Goal: Task Accomplishment & Management: Use online tool/utility

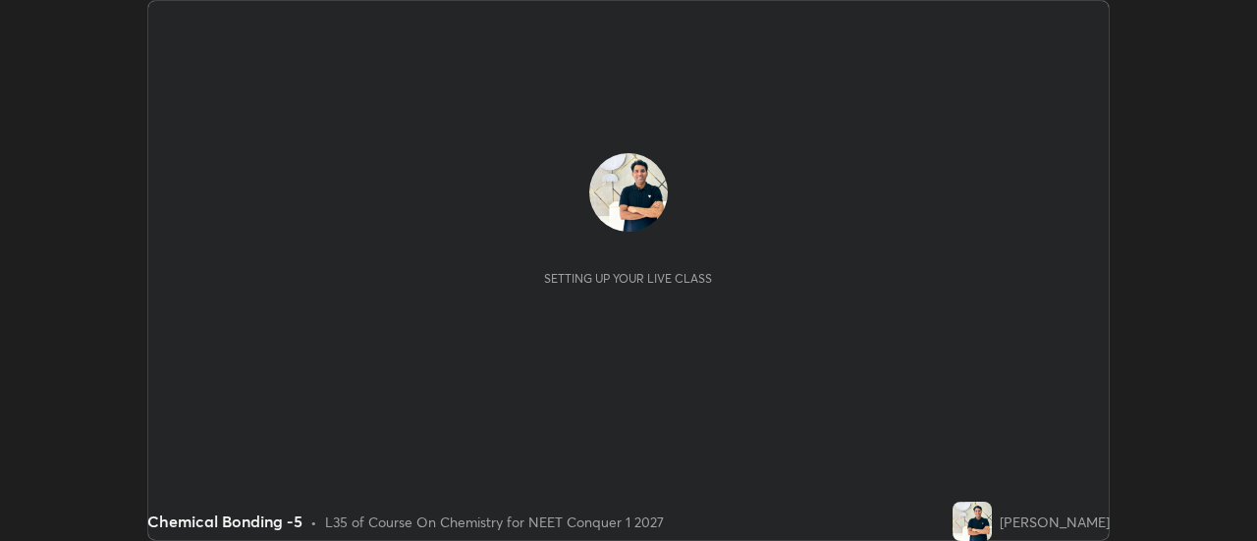
scroll to position [541, 1257]
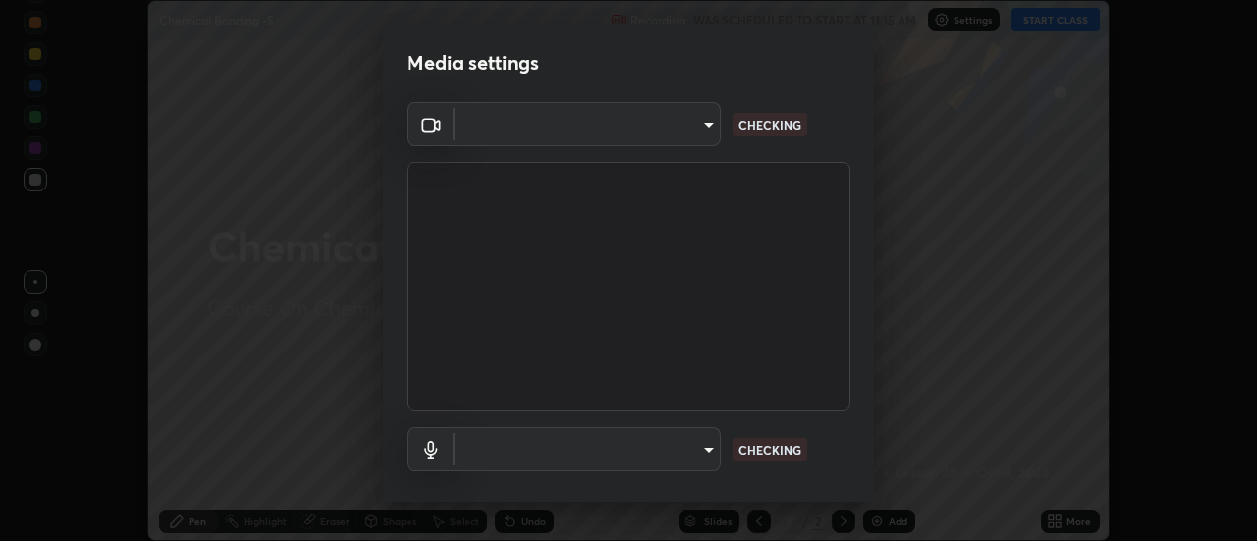
type input "dff715f2b8103cd99efd98edb1208d423aa6cea85c5a492e25875cbf54650d32"
type input "communications"
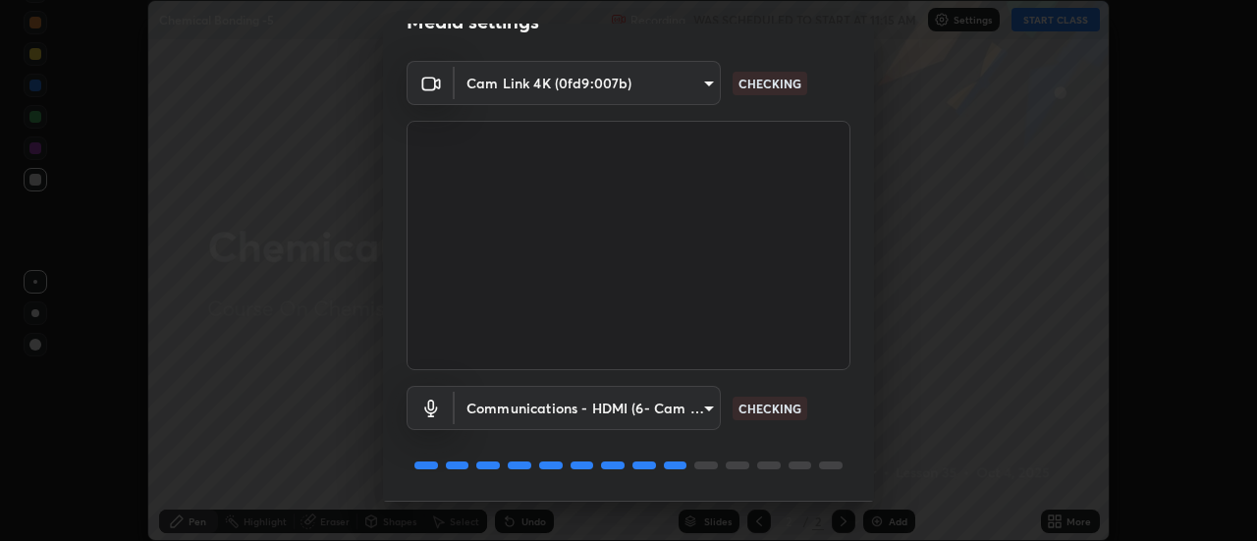
scroll to position [103, 0]
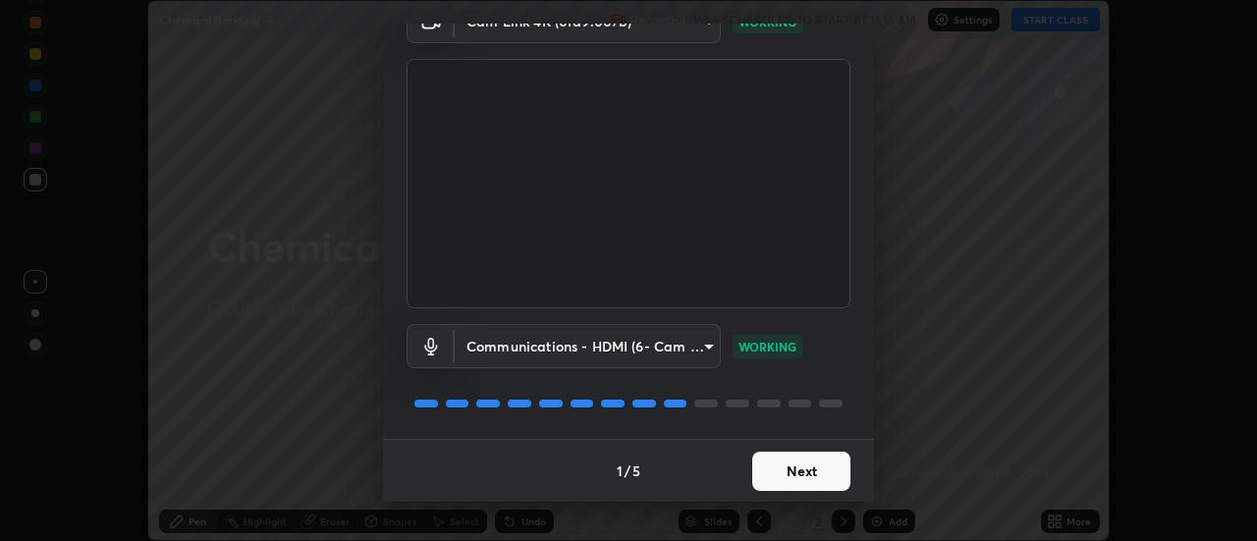
click at [811, 473] on button "Next" at bounding box center [801, 471] width 98 height 39
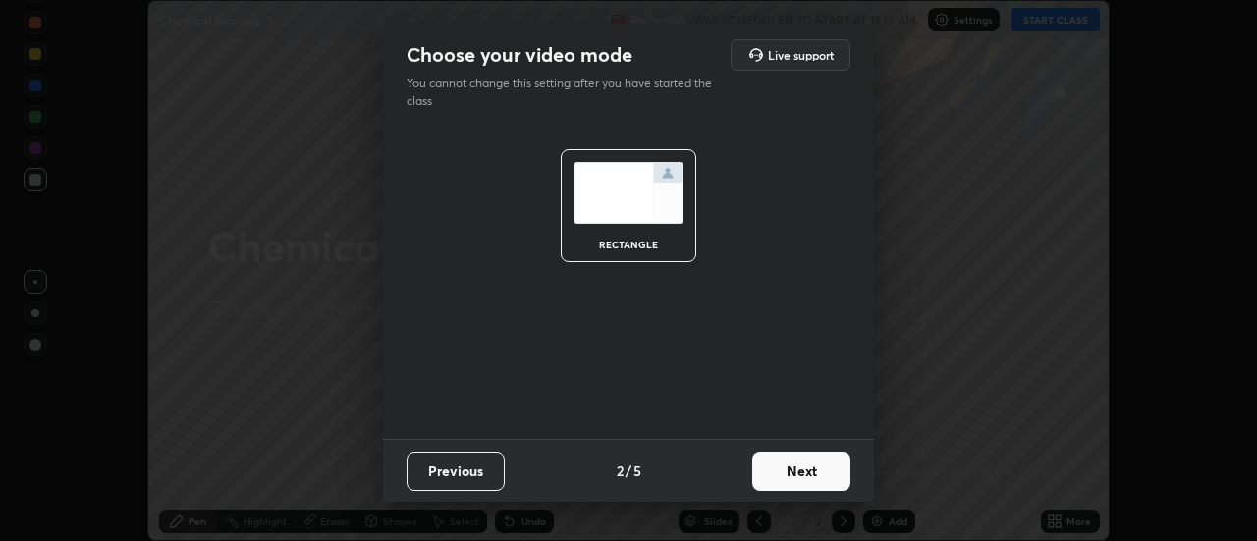
click at [825, 474] on button "Next" at bounding box center [801, 471] width 98 height 39
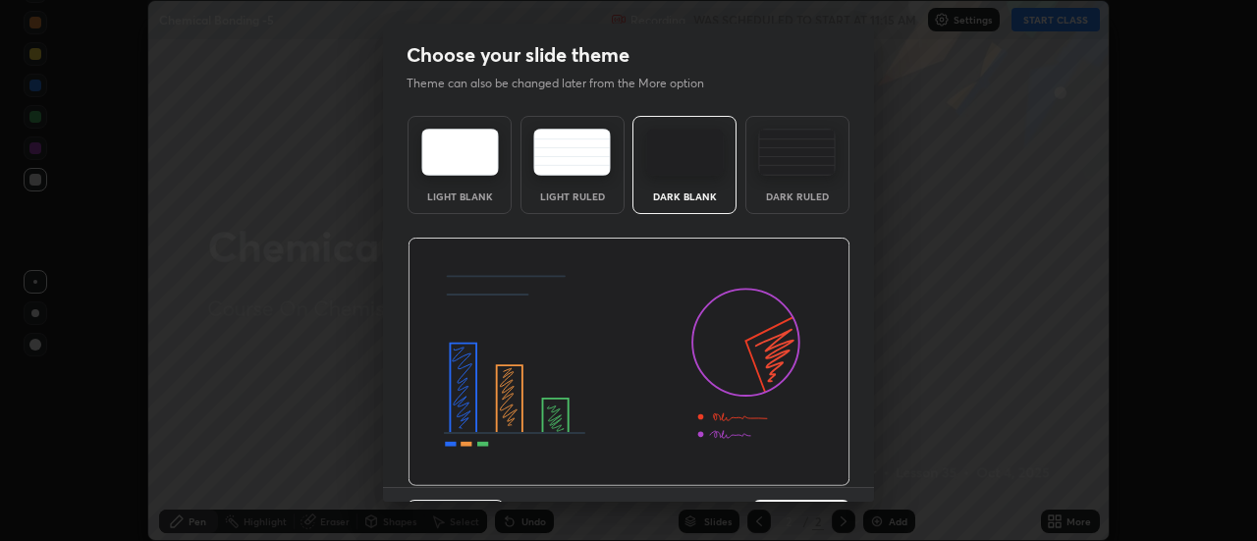
scroll to position [48, 0]
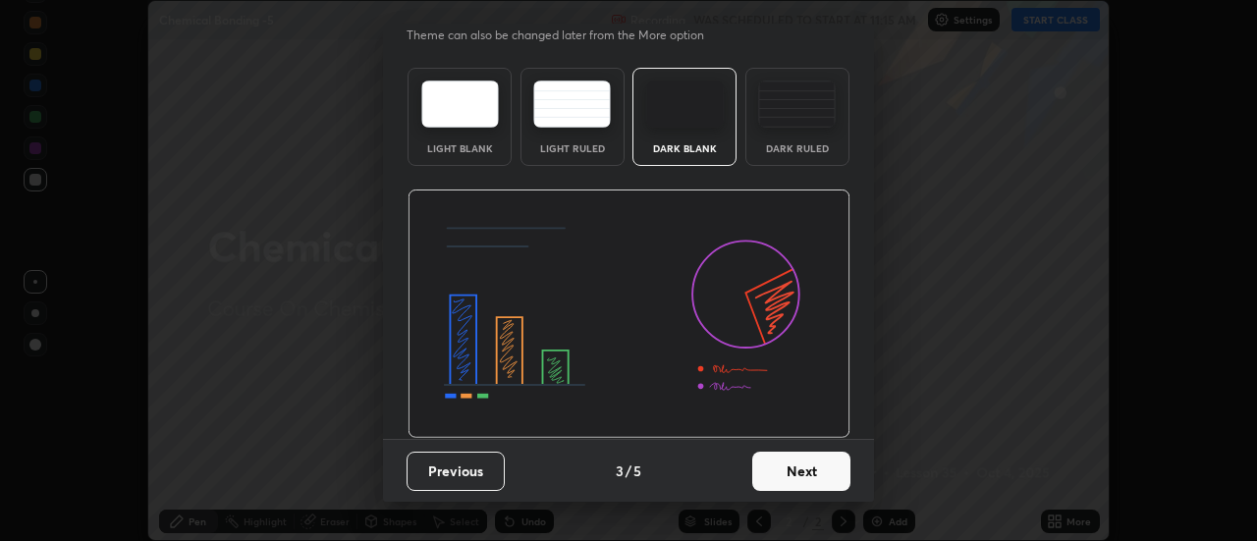
click at [815, 470] on button "Next" at bounding box center [801, 471] width 98 height 39
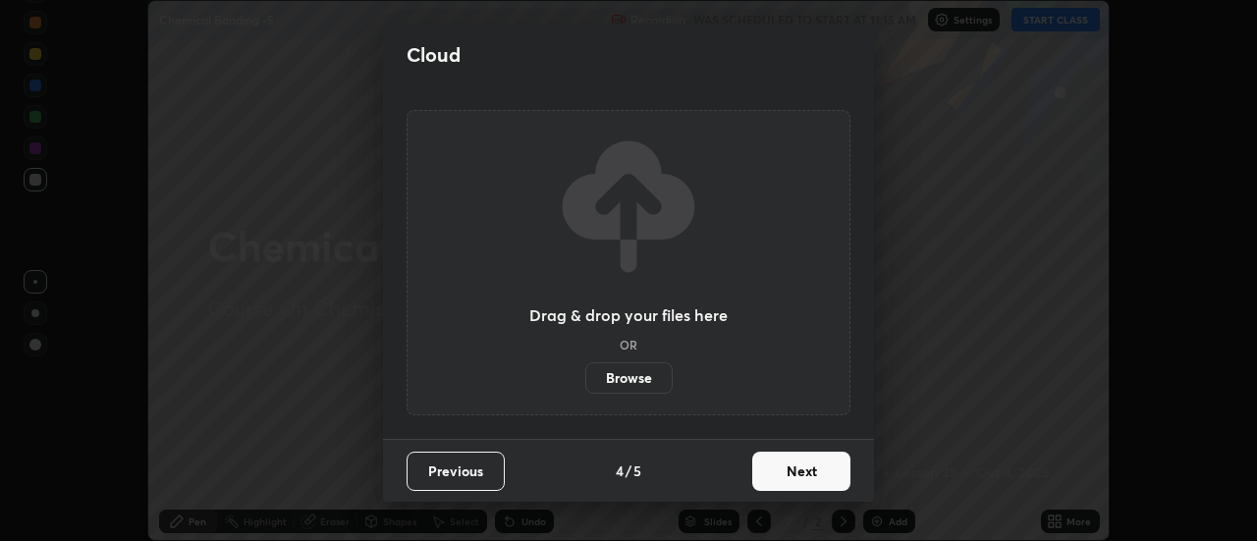
click at [645, 379] on label "Browse" at bounding box center [628, 377] width 87 height 31
click at [585, 379] on input "Browse" at bounding box center [585, 377] width 0 height 31
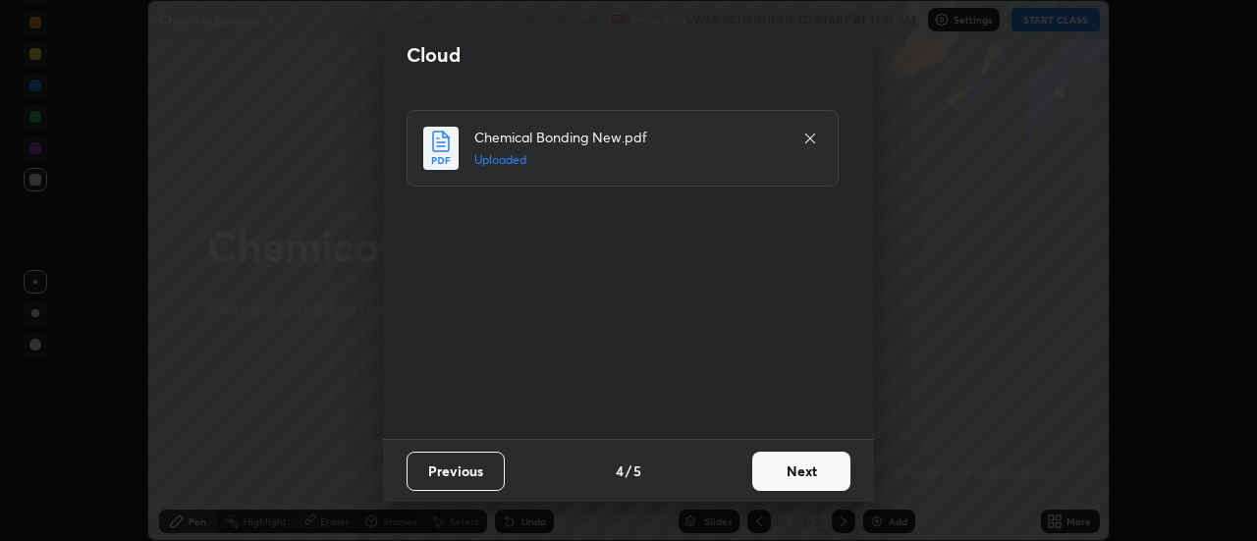
click at [819, 473] on button "Next" at bounding box center [801, 471] width 98 height 39
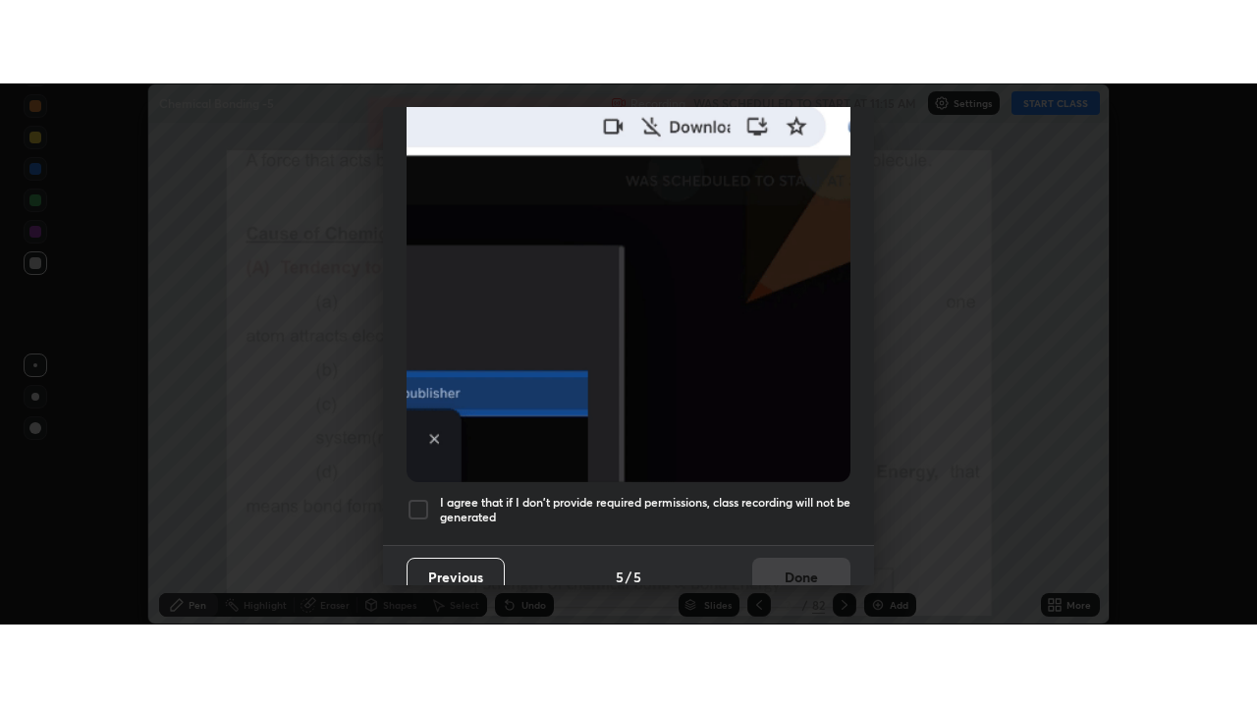
scroll to position [504, 0]
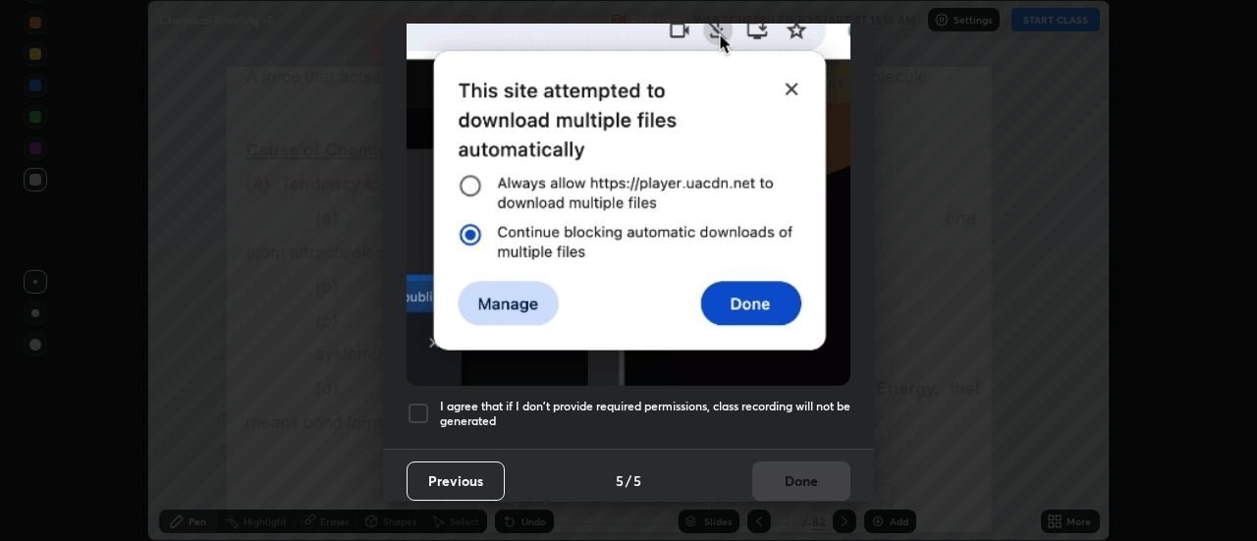
click at [803, 399] on h5 "I agree that if I don't provide required permissions, class recording will not …" at bounding box center [645, 414] width 411 height 30
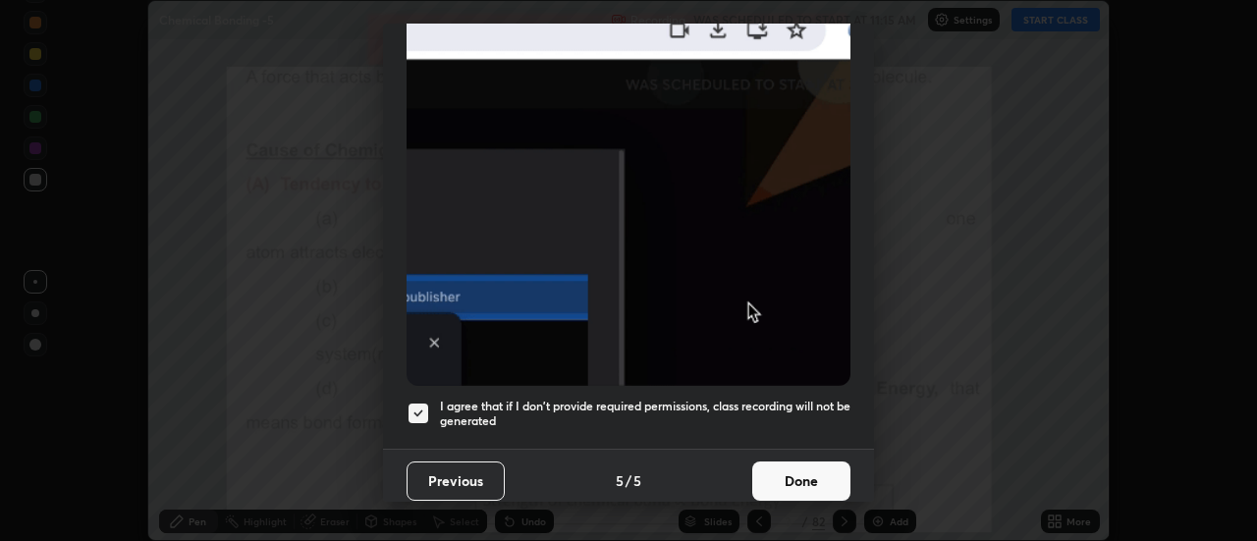
click at [807, 476] on button "Done" at bounding box center [801, 481] width 98 height 39
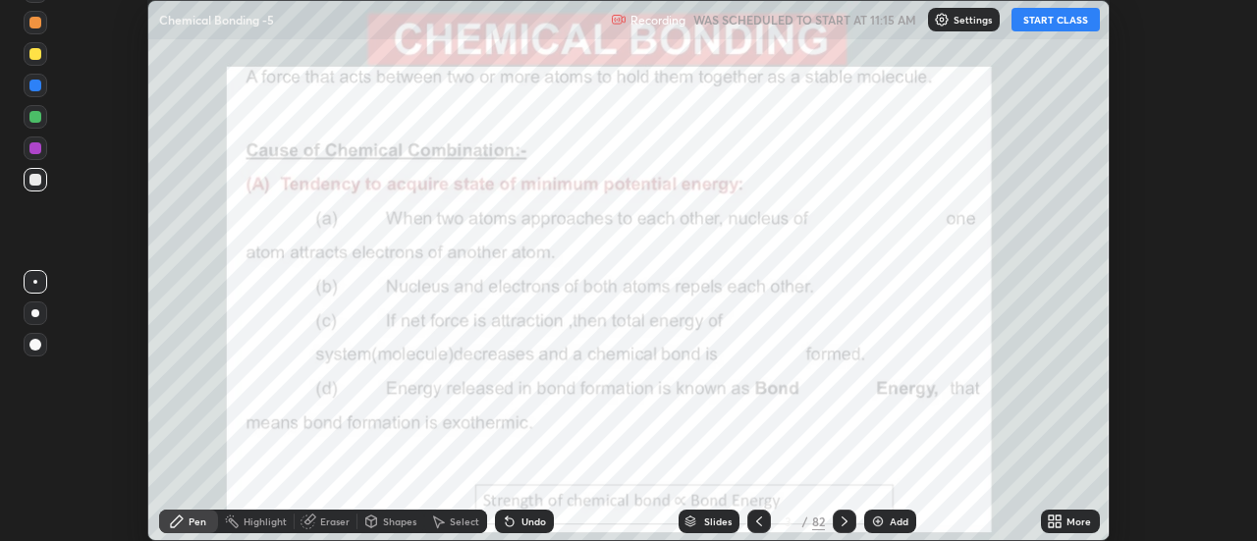
click at [1071, 20] on button "START CLASS" at bounding box center [1056, 20] width 88 height 24
click at [1060, 527] on icon at bounding box center [1059, 524] width 5 height 5
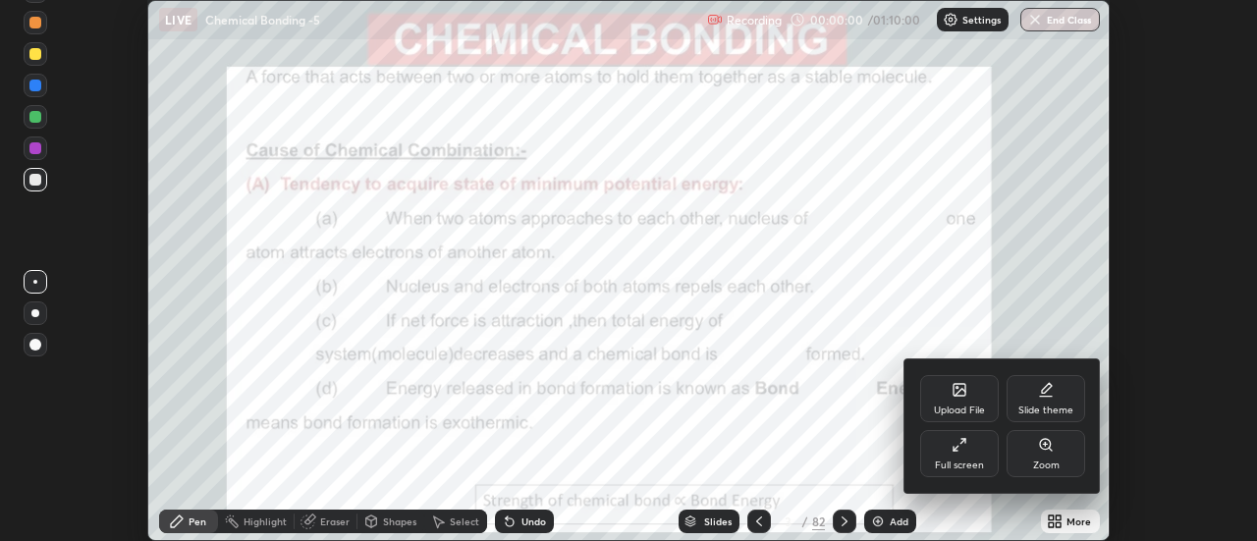
click at [979, 456] on div "Full screen" at bounding box center [959, 453] width 79 height 47
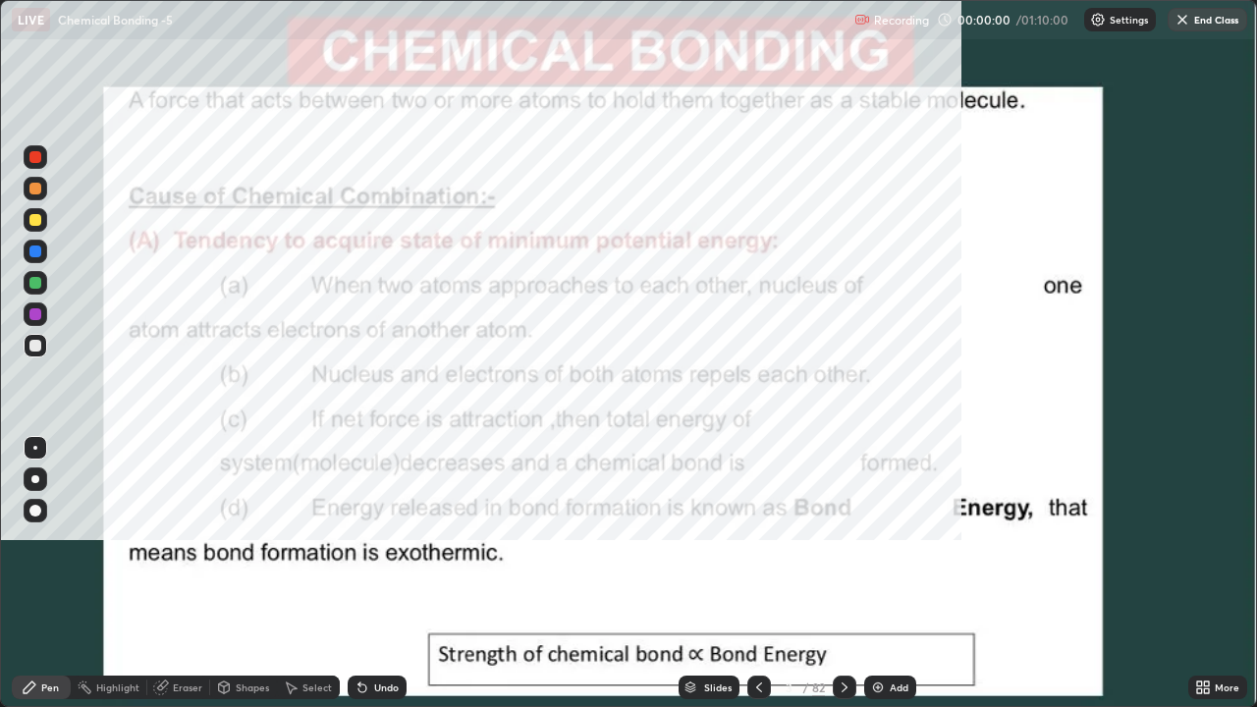
scroll to position [707, 1257]
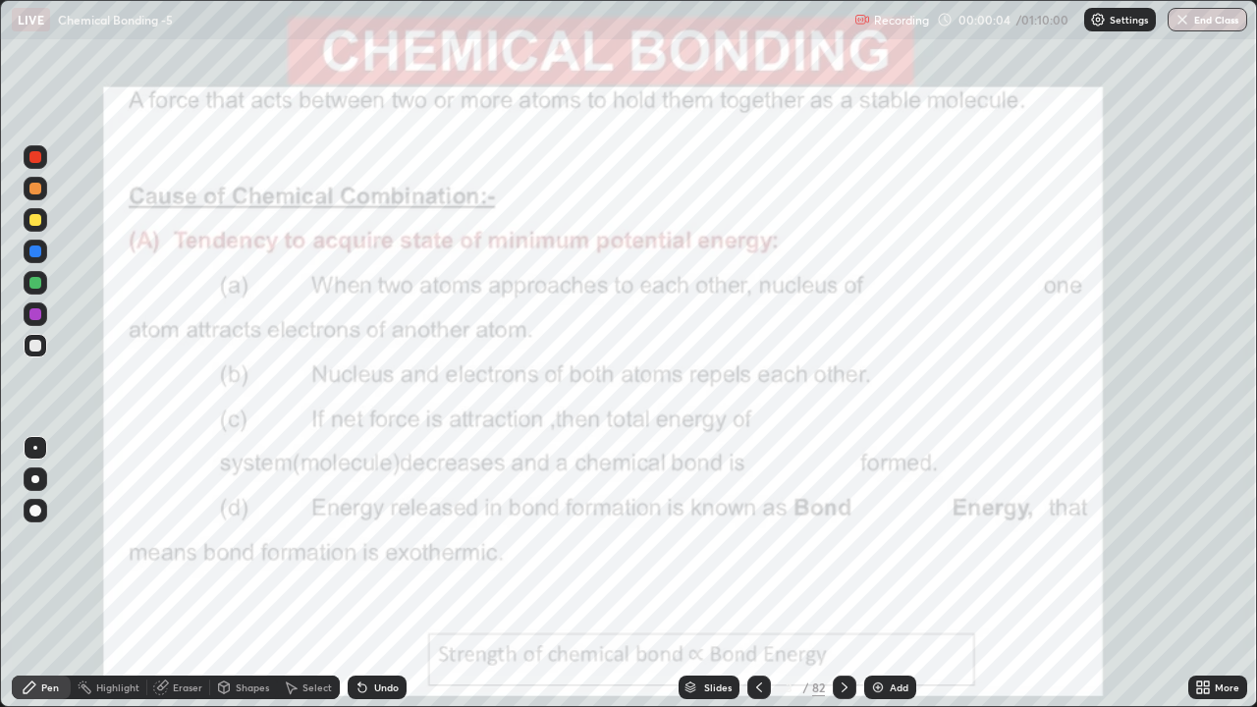
click at [727, 540] on div "Slides" at bounding box center [717, 688] width 27 height 10
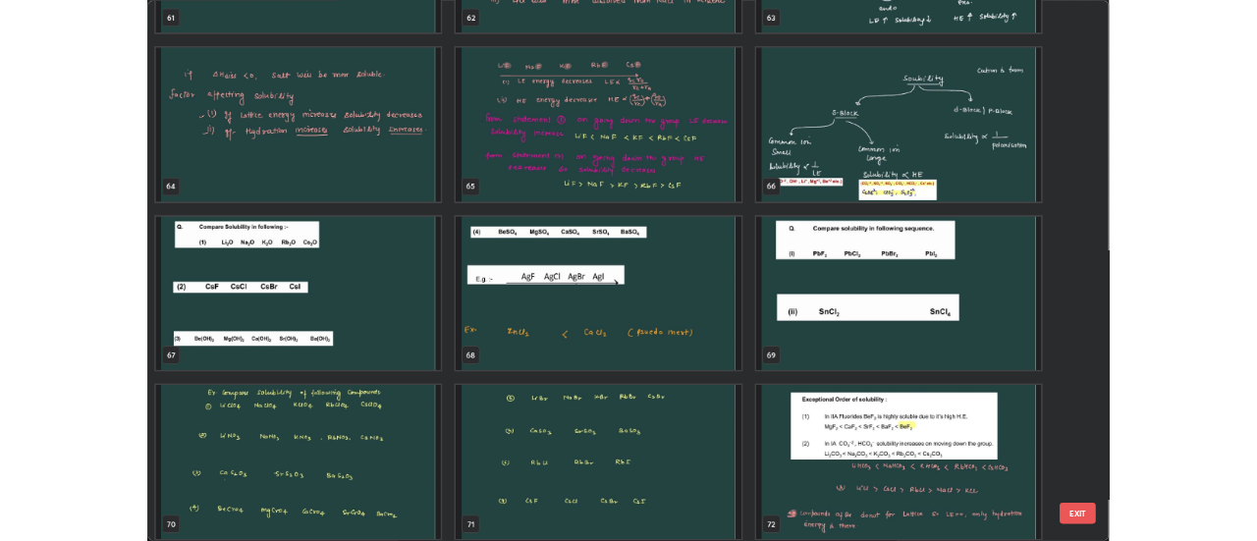
scroll to position [4579, 0]
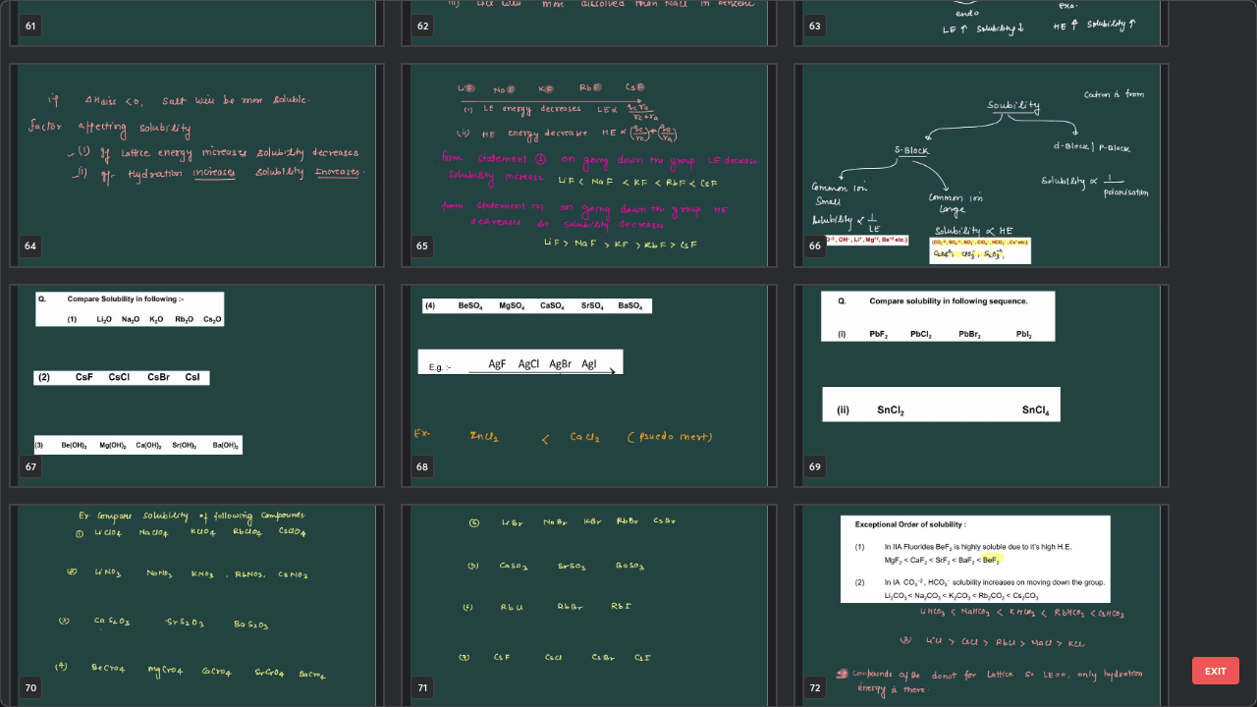
click at [306, 396] on img "grid" at bounding box center [197, 386] width 372 height 201
click at [308, 391] on img "grid" at bounding box center [197, 386] width 372 height 201
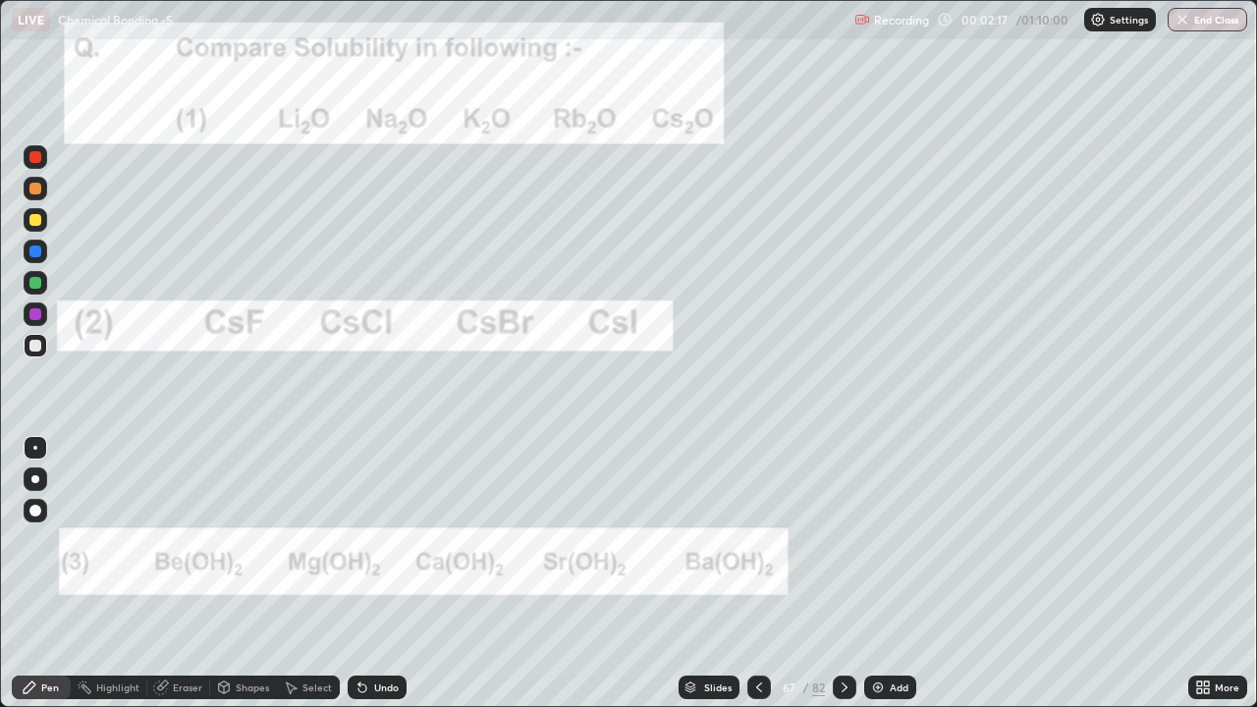
click at [35, 158] on div at bounding box center [35, 157] width 12 height 12
click at [846, 540] on icon at bounding box center [845, 688] width 16 height 16
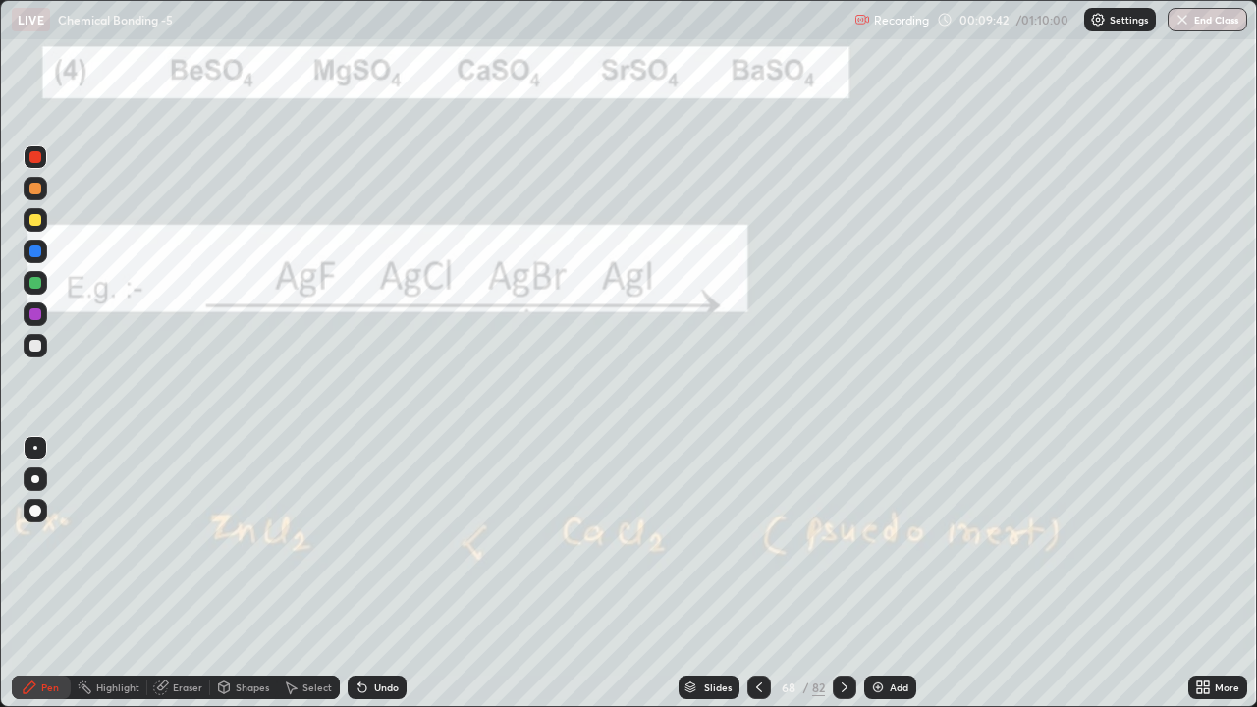
click at [843, 540] on icon at bounding box center [845, 688] width 16 height 16
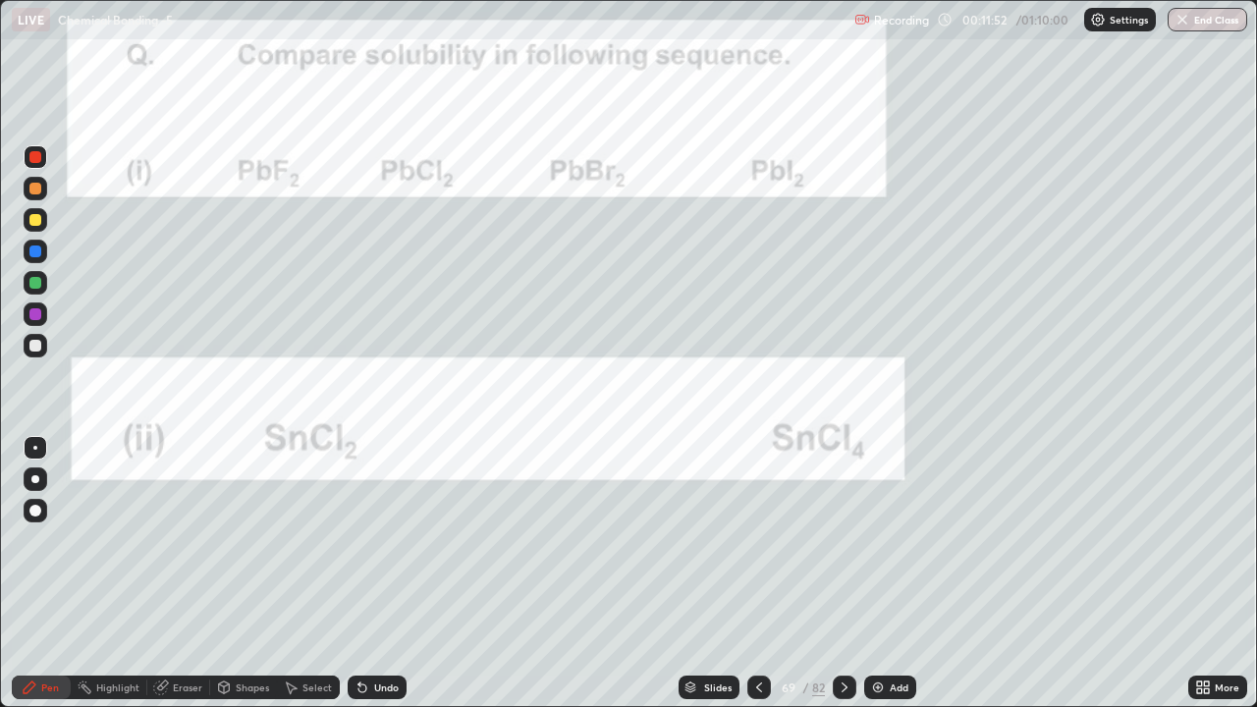
click at [851, 540] on icon at bounding box center [845, 688] width 16 height 16
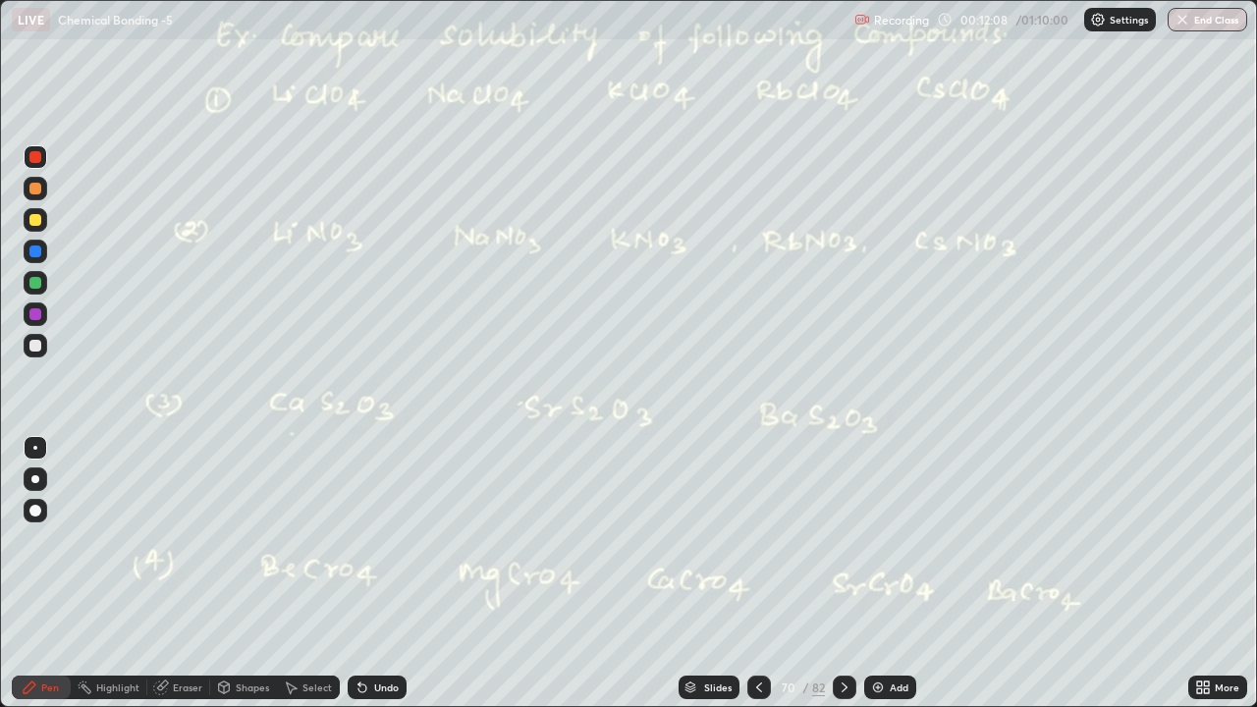
click at [842, 540] on icon at bounding box center [845, 688] width 6 height 10
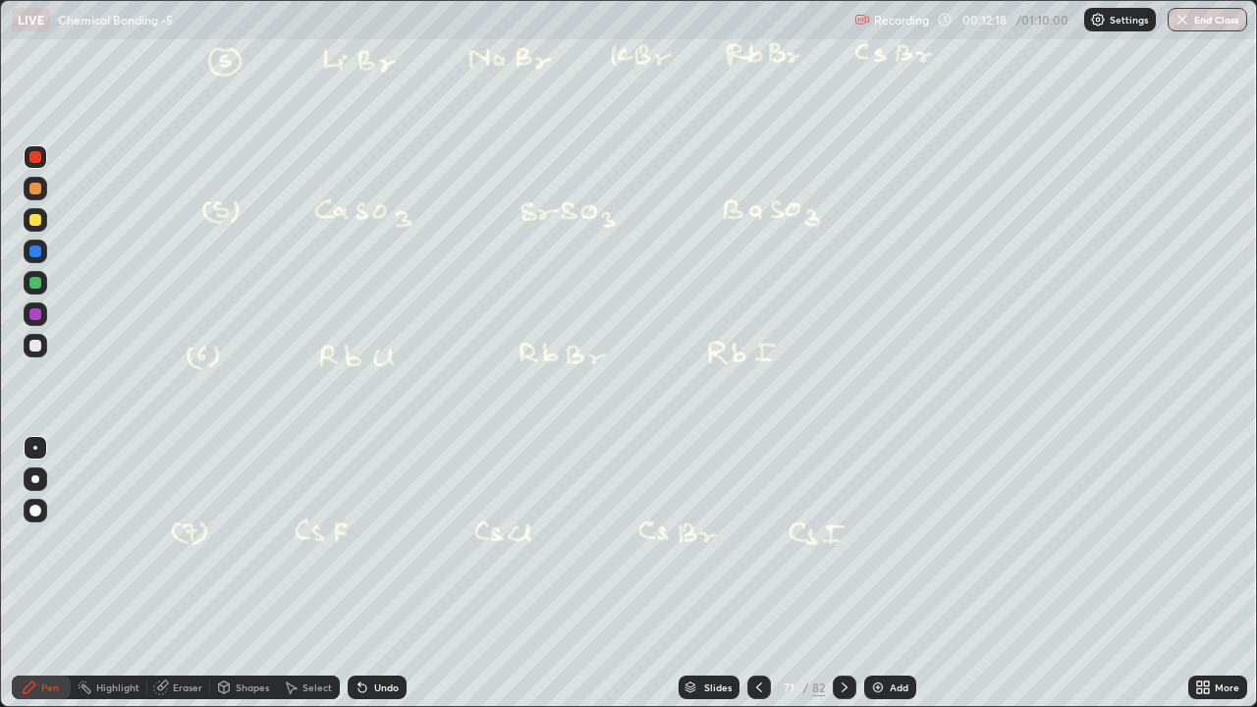
click at [371, 540] on div "Undo" at bounding box center [377, 688] width 59 height 24
click at [844, 540] on icon at bounding box center [845, 688] width 6 height 10
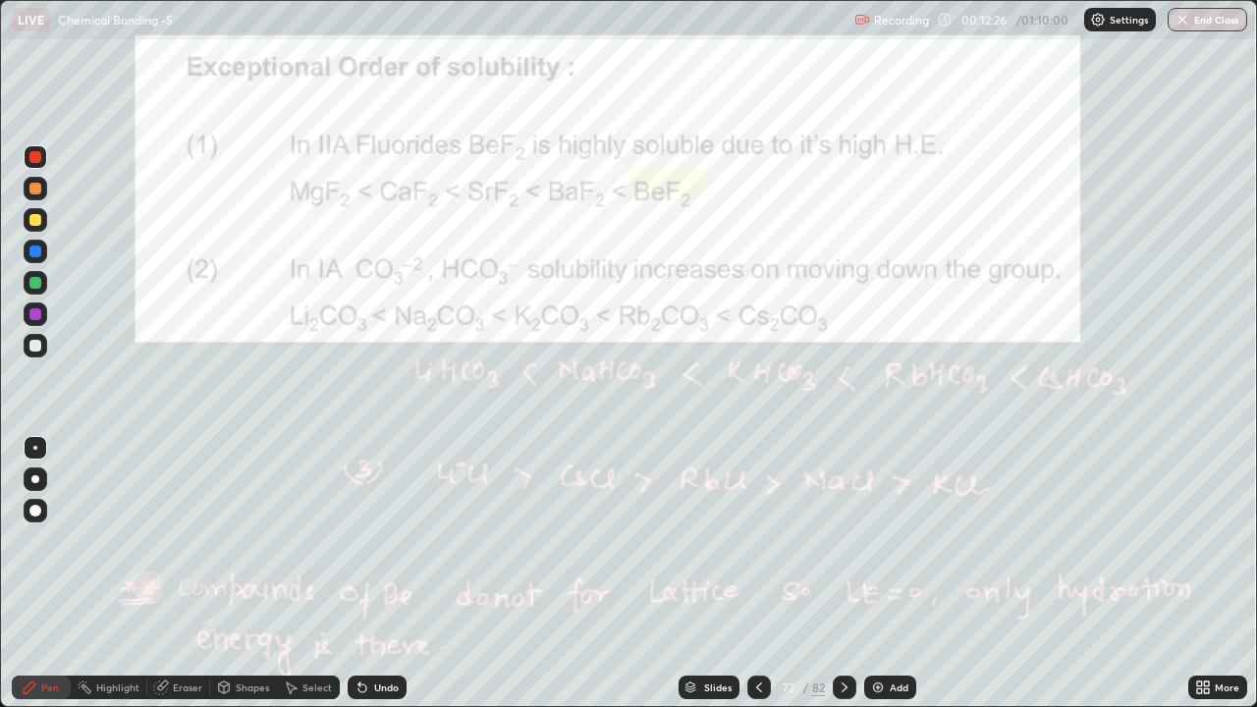
click at [758, 540] on icon at bounding box center [759, 688] width 16 height 16
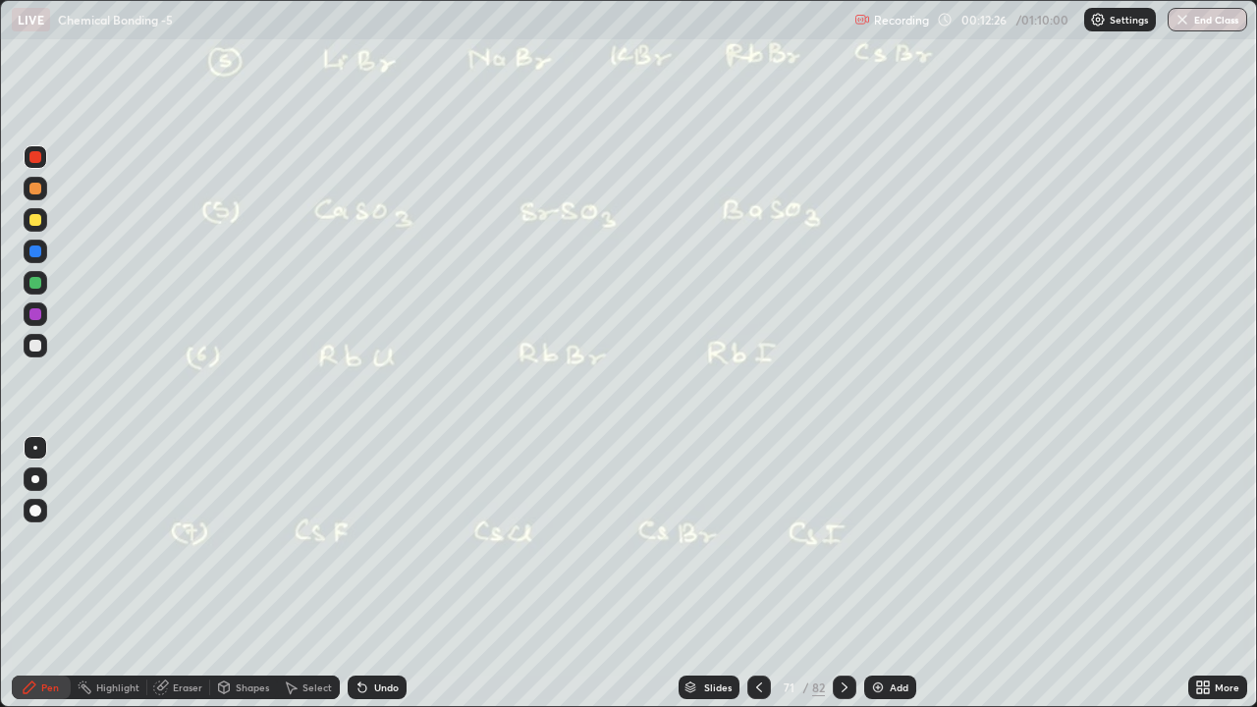
click at [756, 540] on icon at bounding box center [759, 688] width 16 height 16
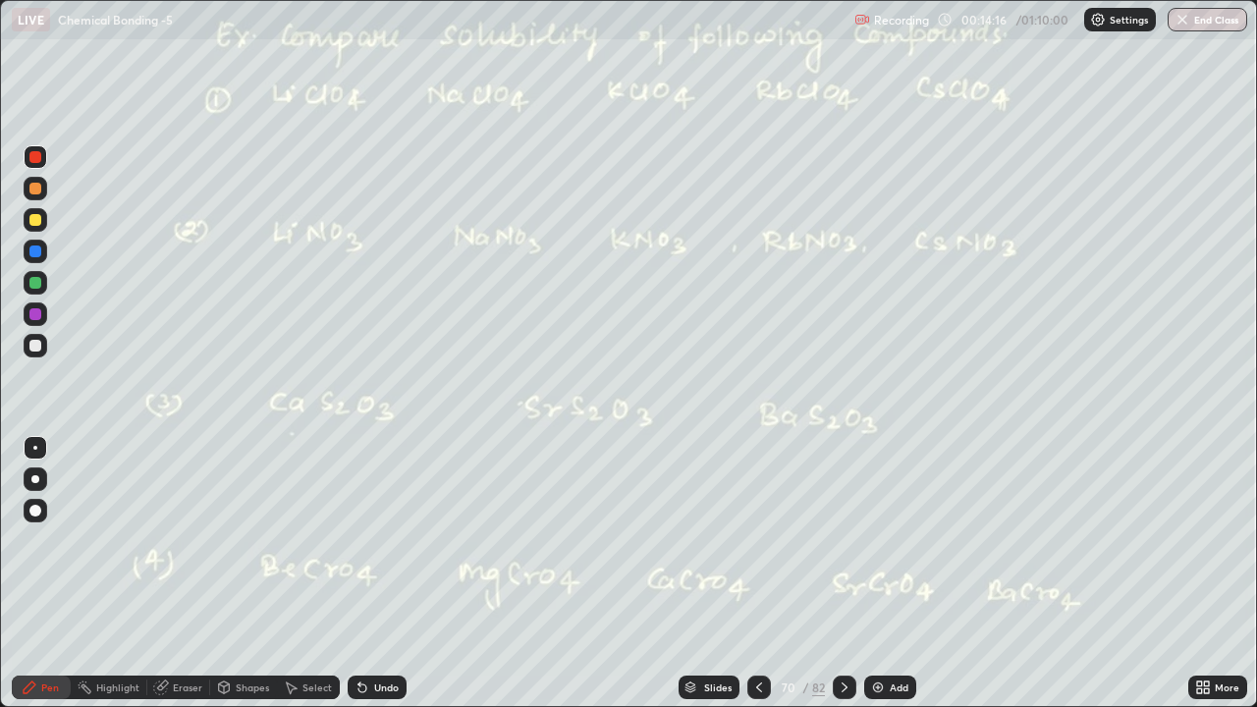
click at [845, 540] on icon at bounding box center [845, 688] width 16 height 16
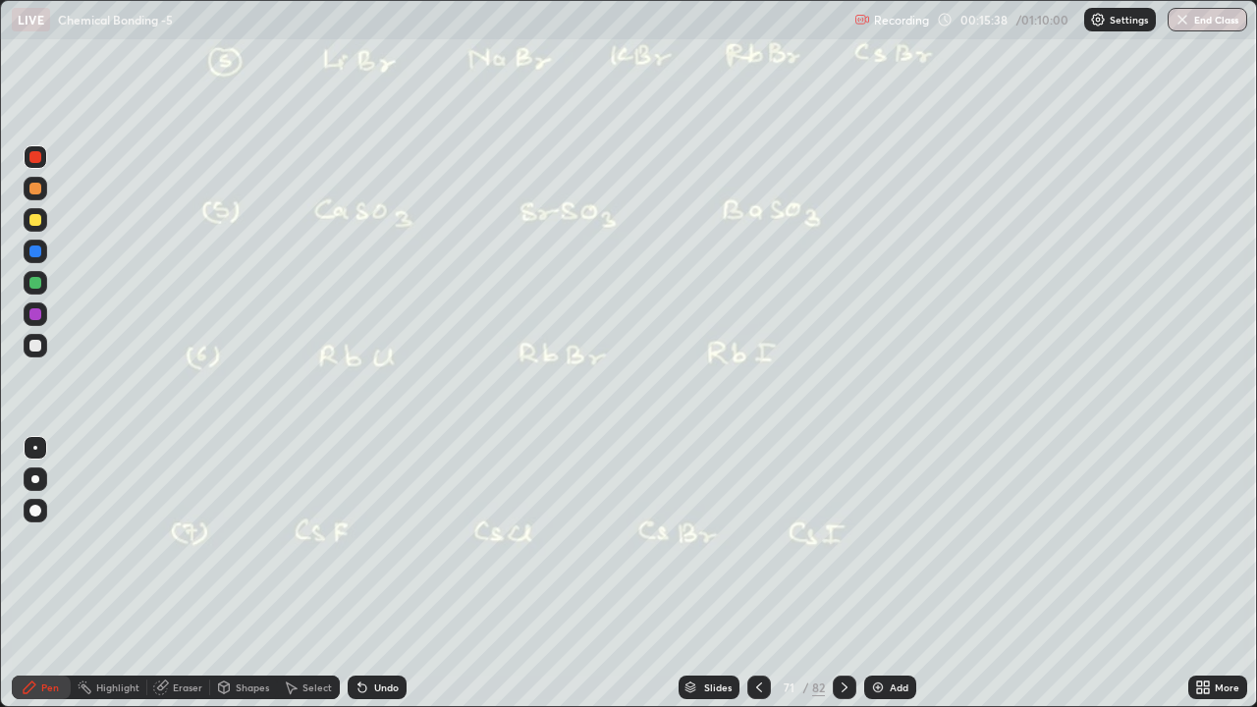
click at [846, 540] on icon at bounding box center [845, 688] width 16 height 16
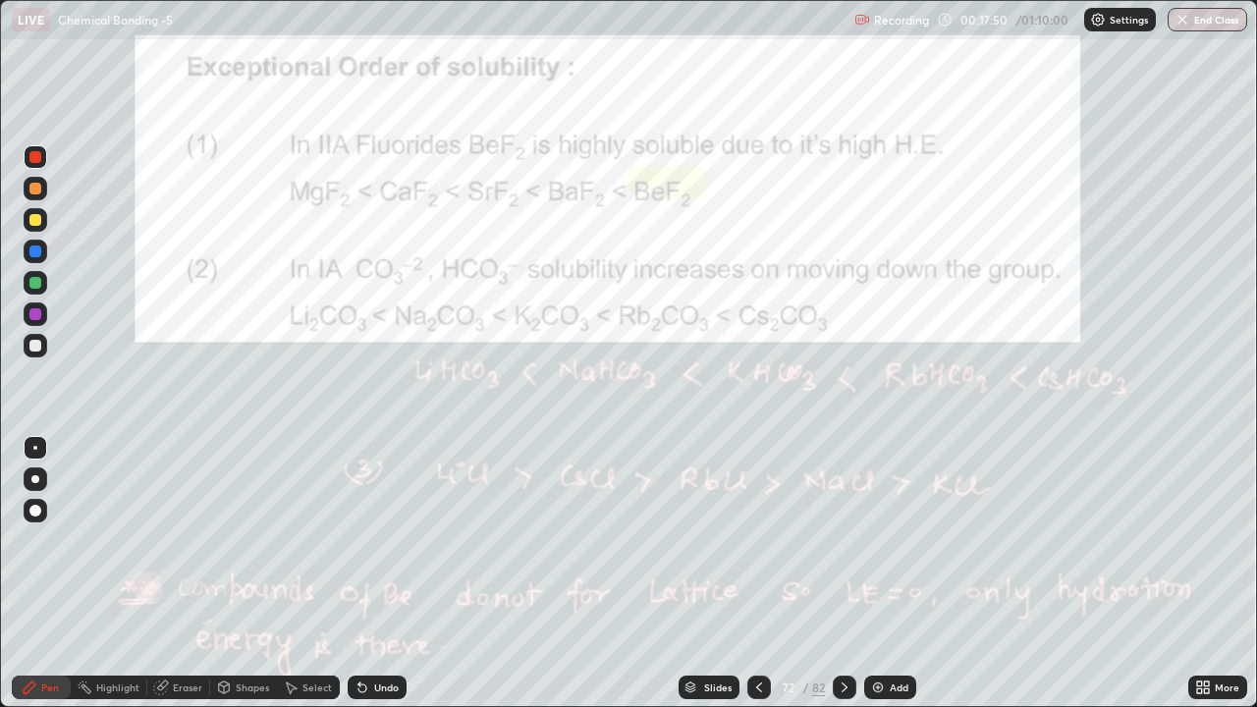
click at [38, 351] on div at bounding box center [35, 346] width 12 height 12
click at [374, 540] on div "Undo" at bounding box center [386, 688] width 25 height 10
click at [757, 540] on icon at bounding box center [759, 688] width 16 height 16
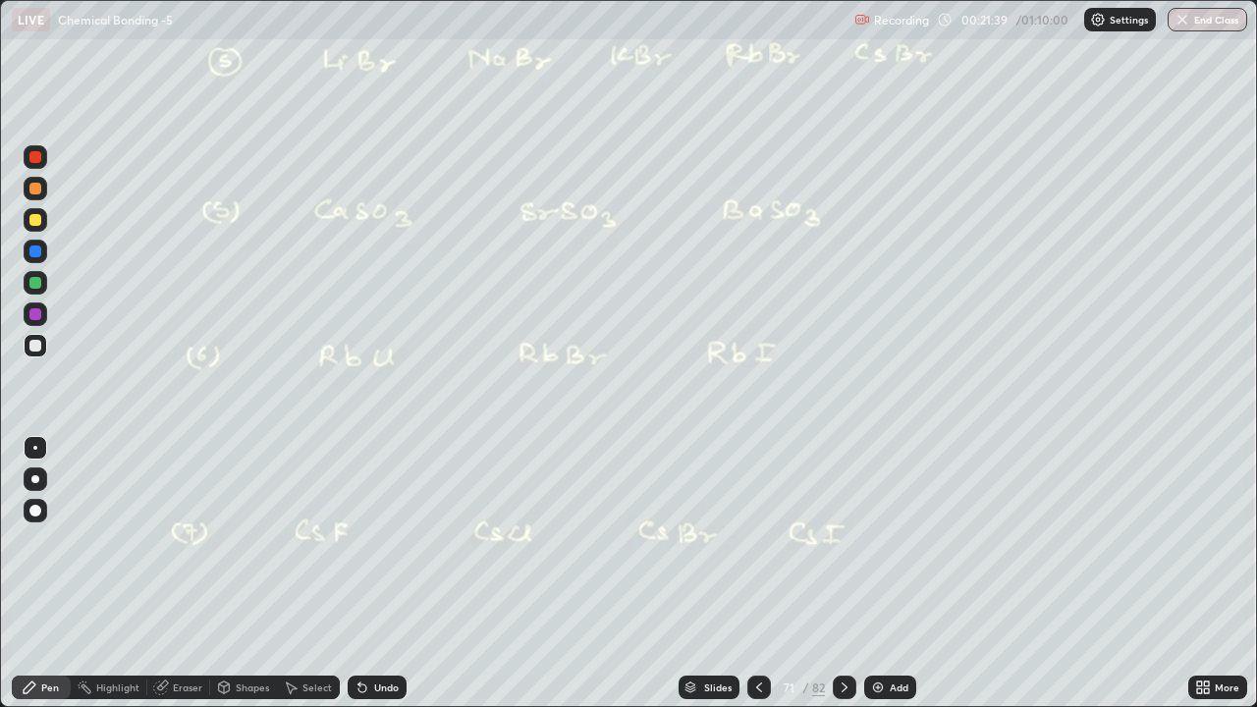
click at [853, 540] on div at bounding box center [845, 688] width 24 height 24
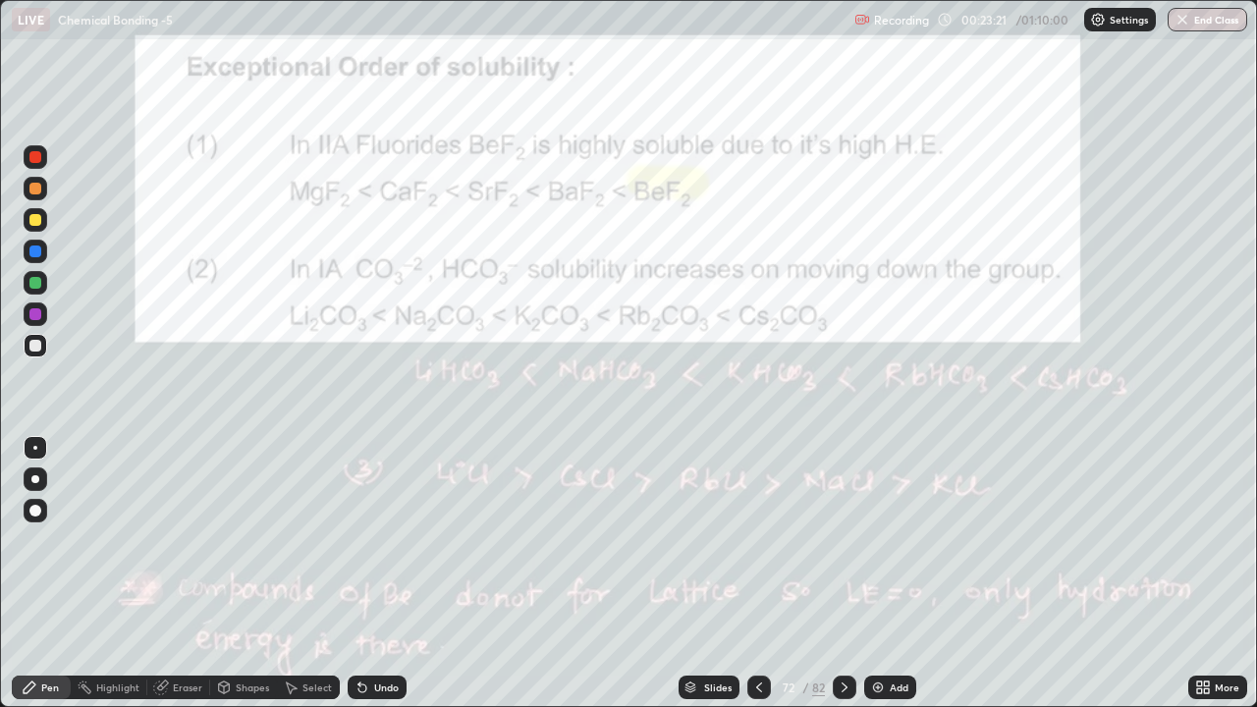
click at [844, 540] on icon at bounding box center [845, 688] width 16 height 16
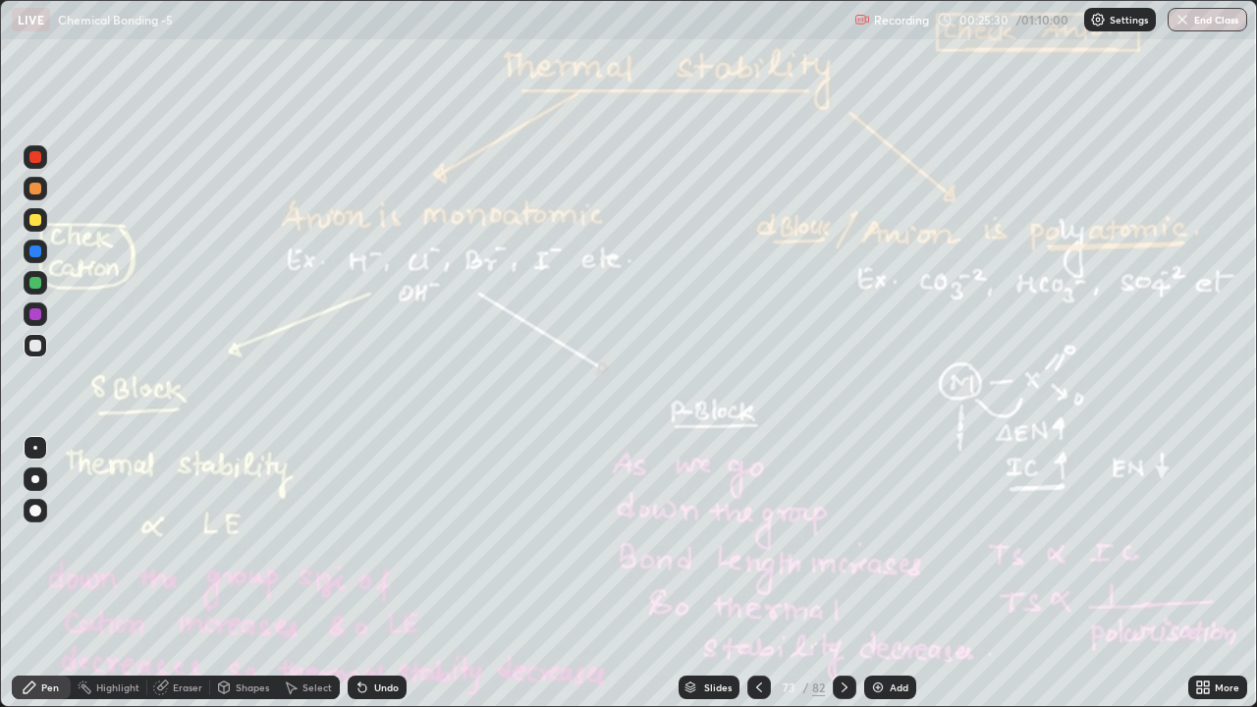
click at [358, 540] on icon at bounding box center [362, 689] width 8 height 8
click at [359, 540] on icon at bounding box center [362, 689] width 8 height 8
click at [843, 540] on icon at bounding box center [845, 688] width 16 height 16
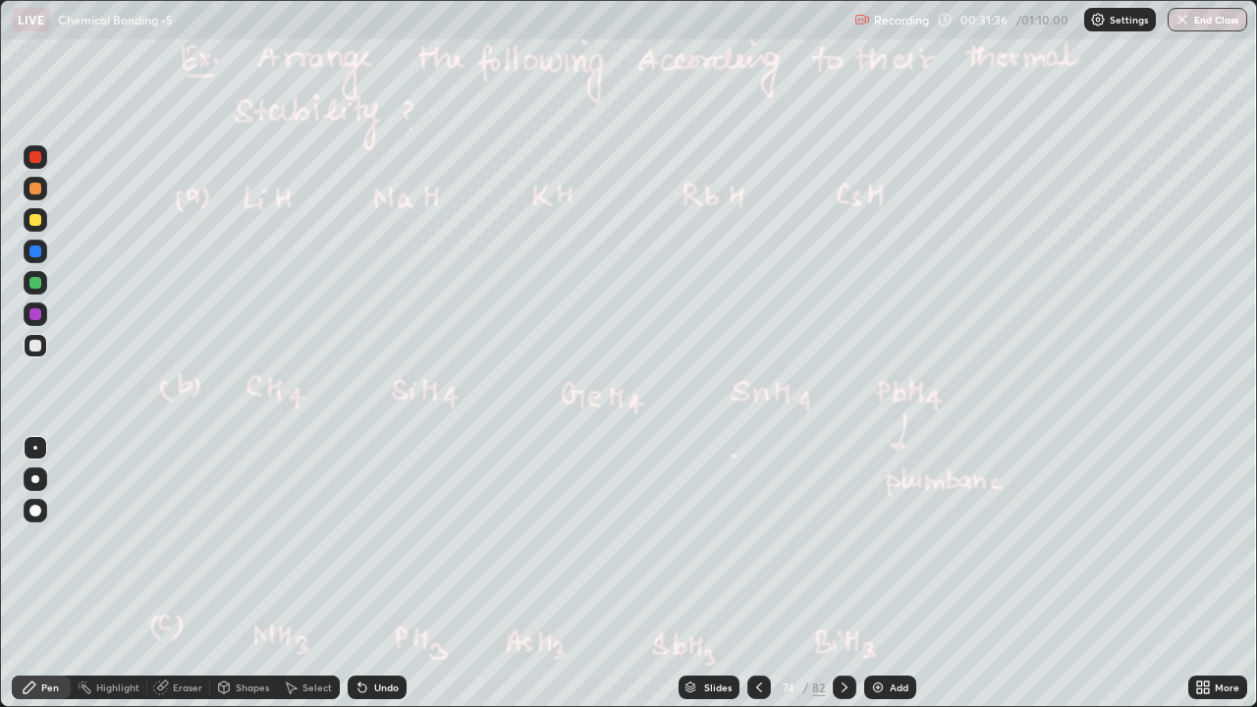
click at [852, 540] on div at bounding box center [845, 688] width 24 height 24
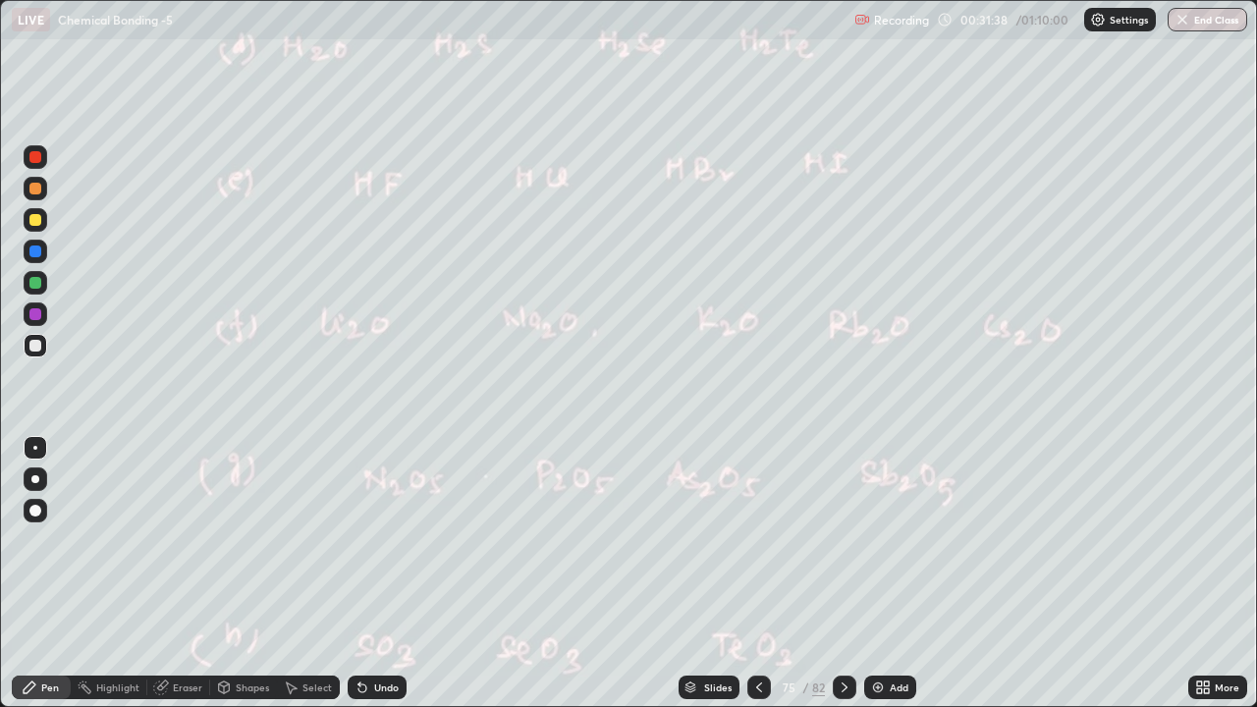
click at [843, 540] on icon at bounding box center [845, 688] width 16 height 16
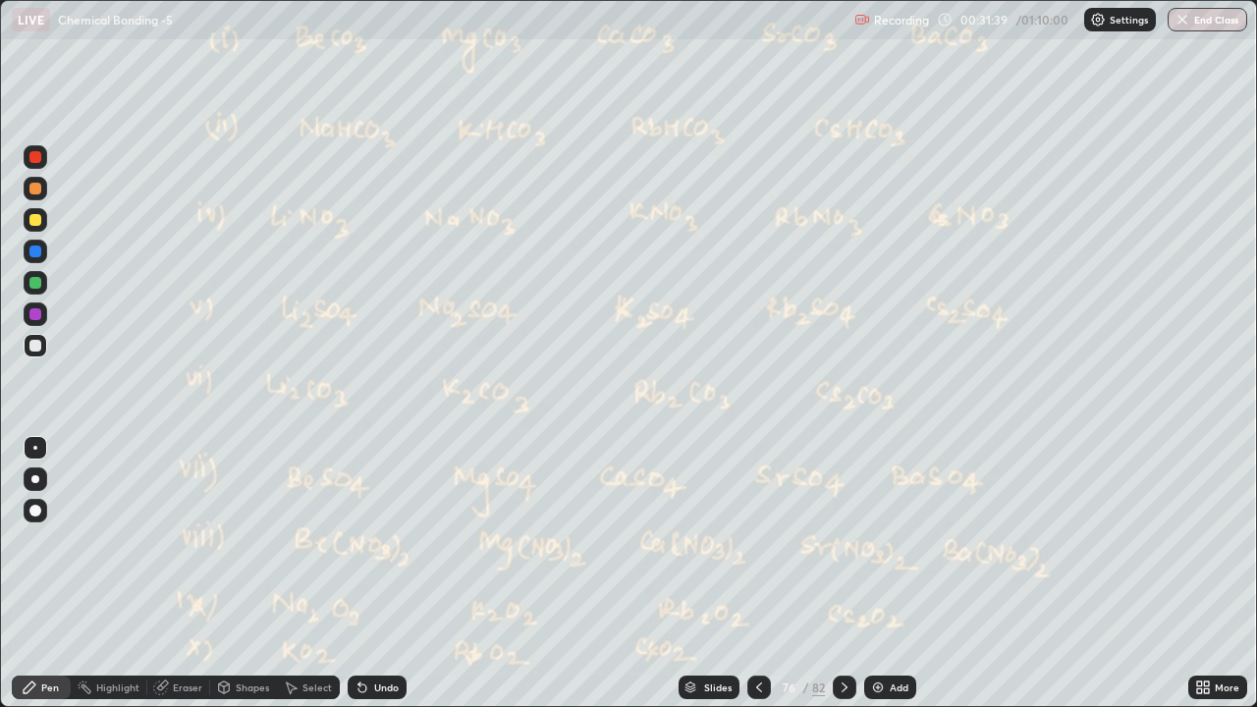
click at [843, 540] on icon at bounding box center [845, 688] width 16 height 16
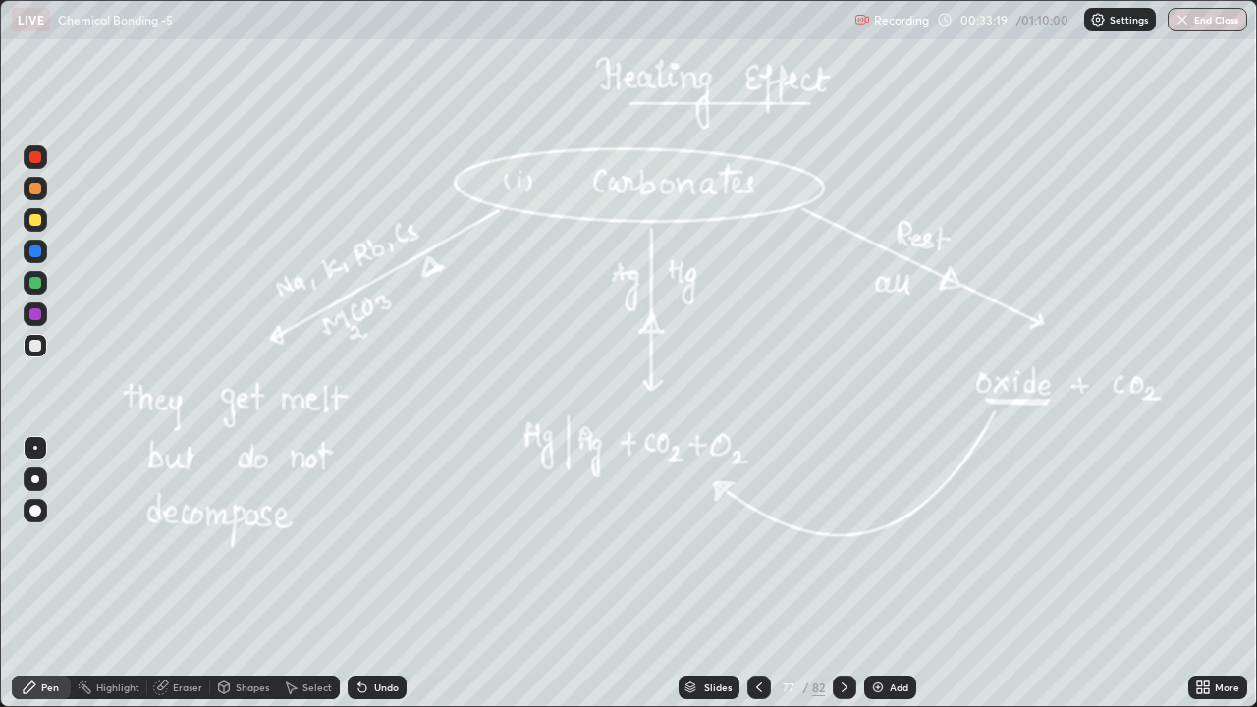
click at [851, 540] on div at bounding box center [845, 688] width 24 height 24
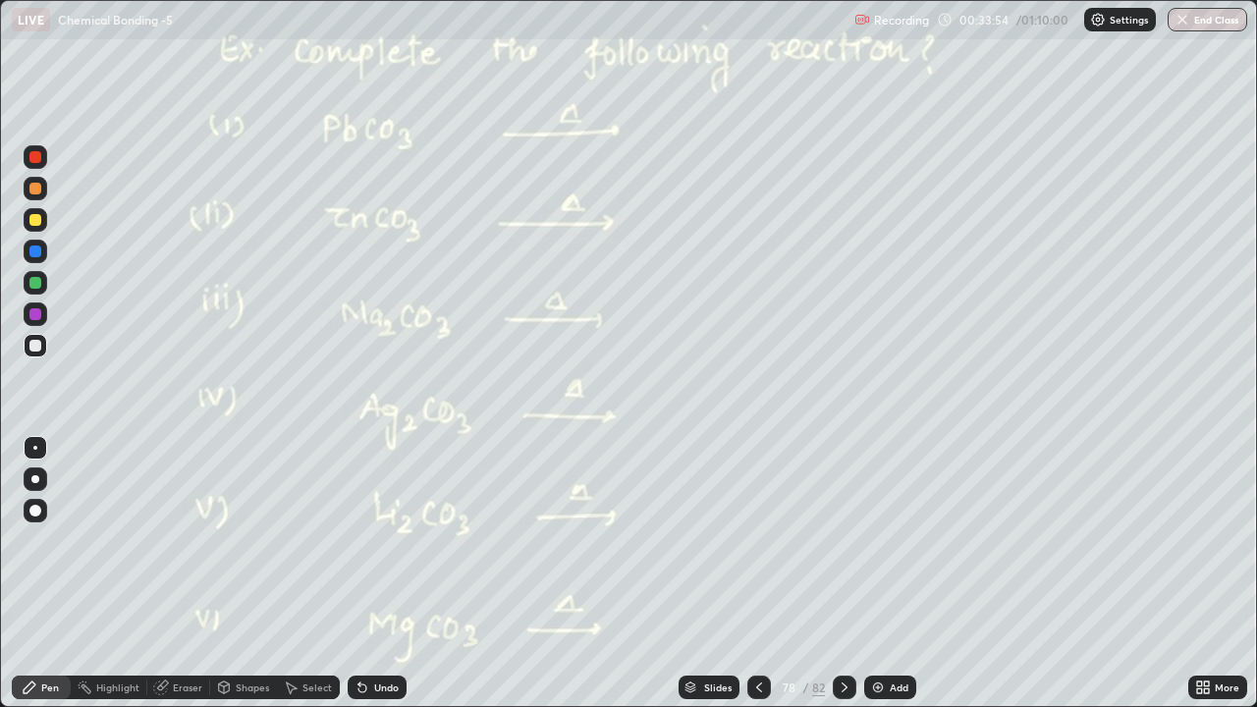
click at [843, 540] on icon at bounding box center [845, 688] width 16 height 16
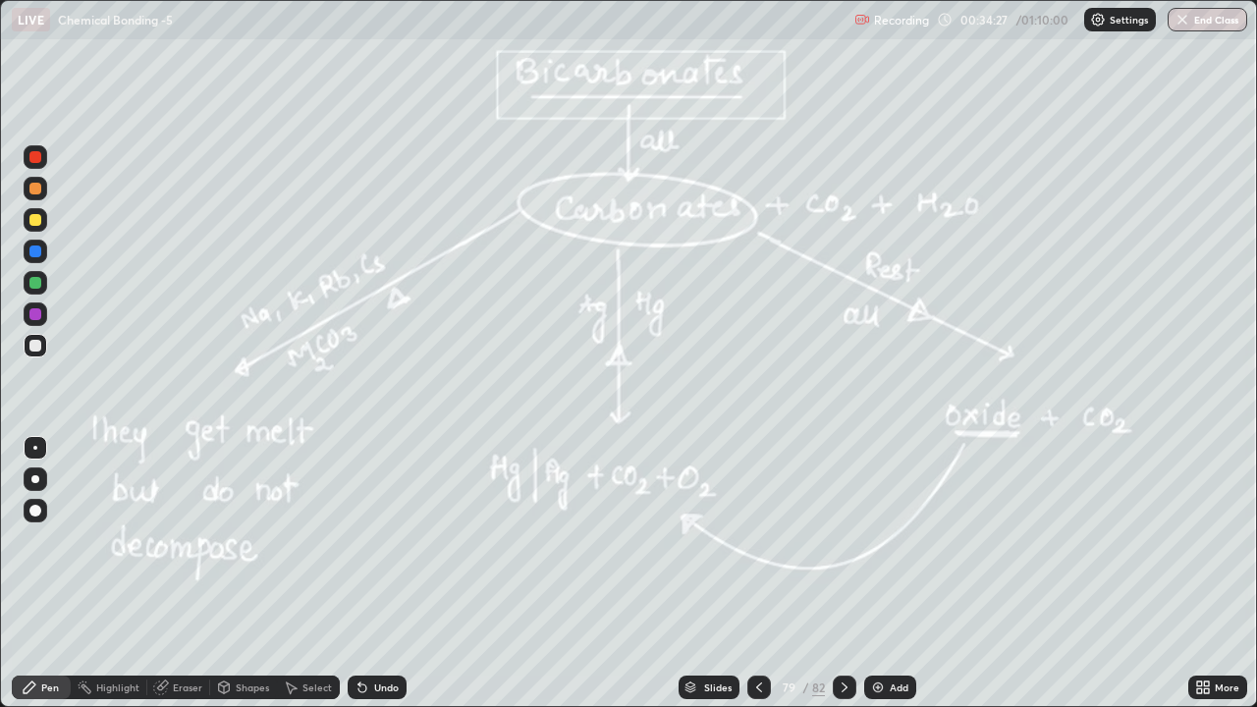
click at [844, 540] on icon at bounding box center [845, 688] width 16 height 16
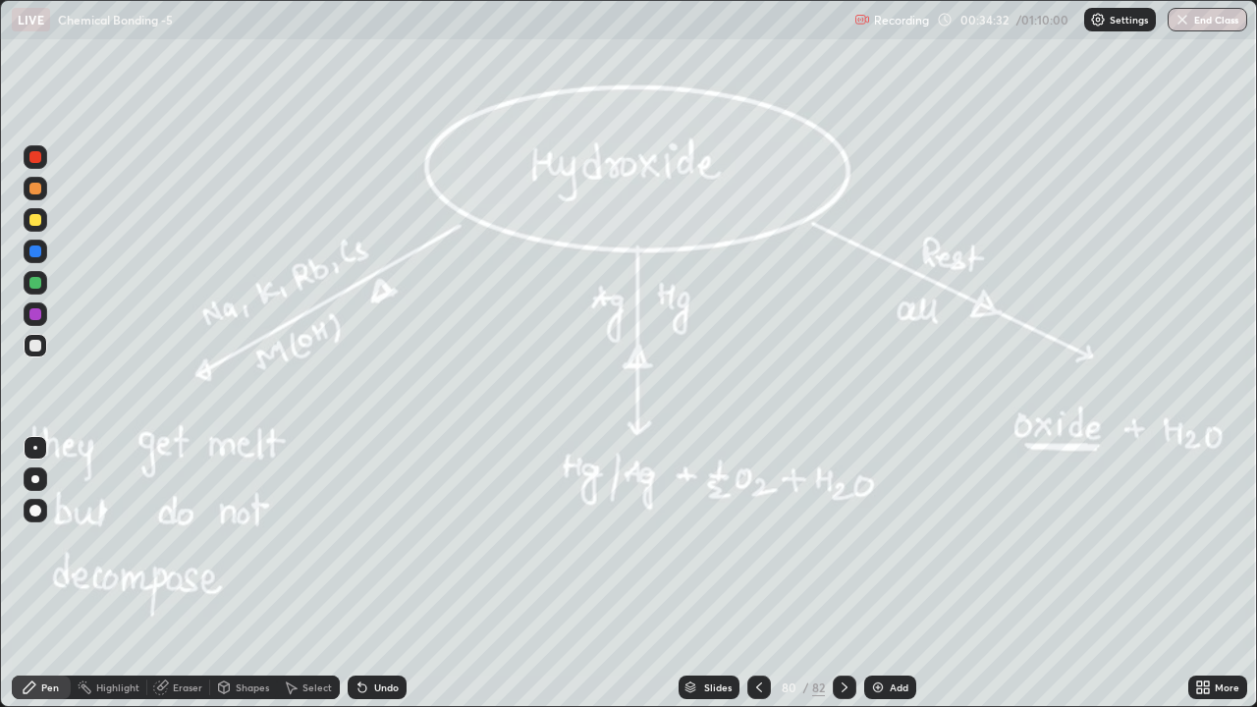
click at [843, 540] on icon at bounding box center [845, 688] width 16 height 16
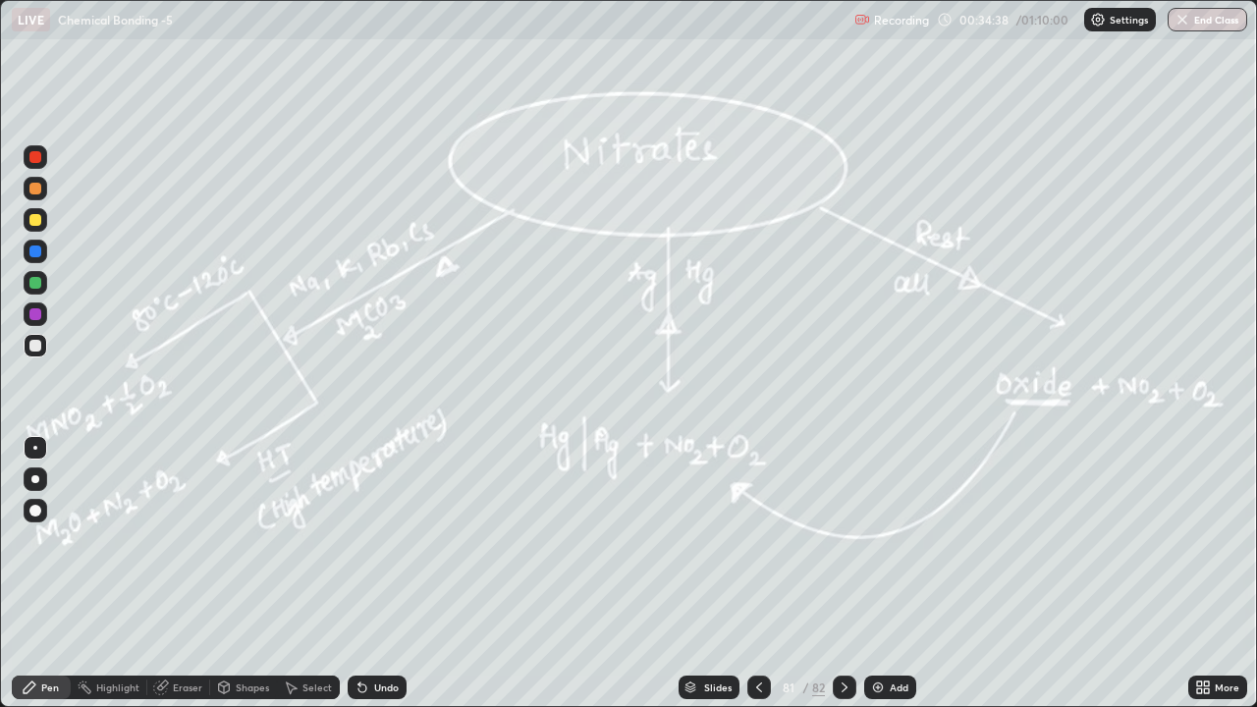
click at [843, 540] on icon at bounding box center [845, 688] width 16 height 16
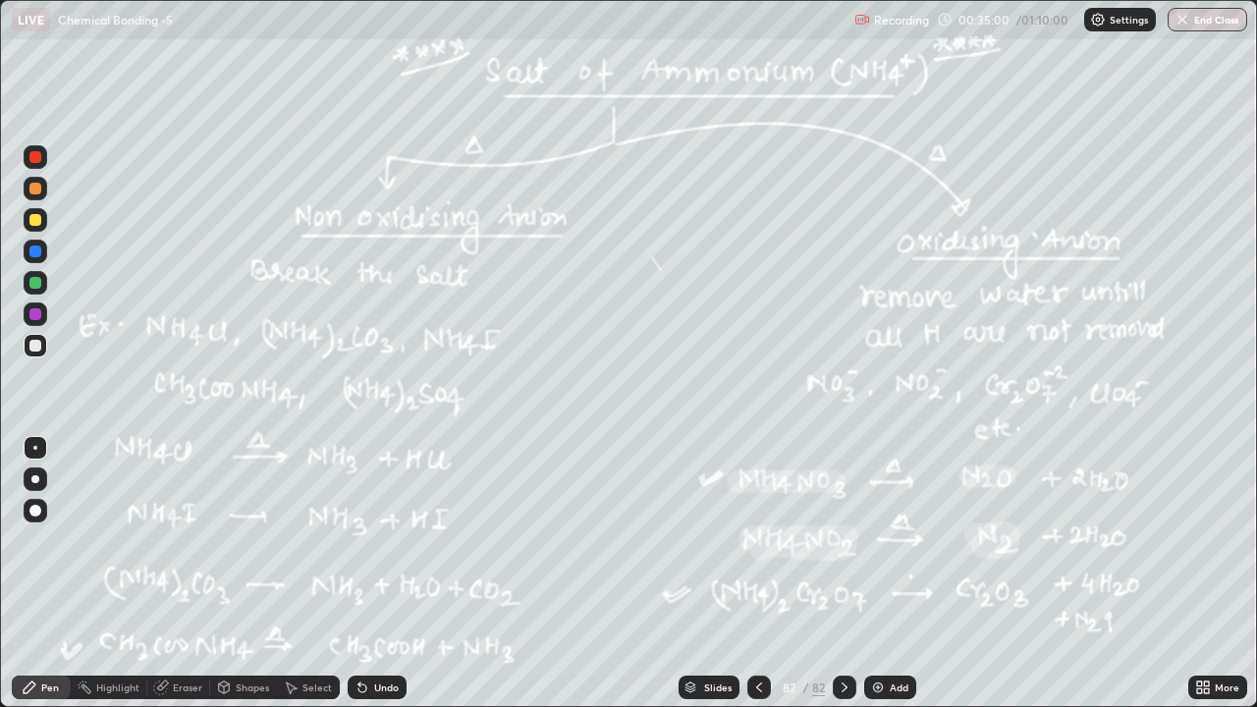
click at [844, 540] on icon at bounding box center [845, 688] width 6 height 10
click at [878, 540] on img at bounding box center [878, 688] width 16 height 16
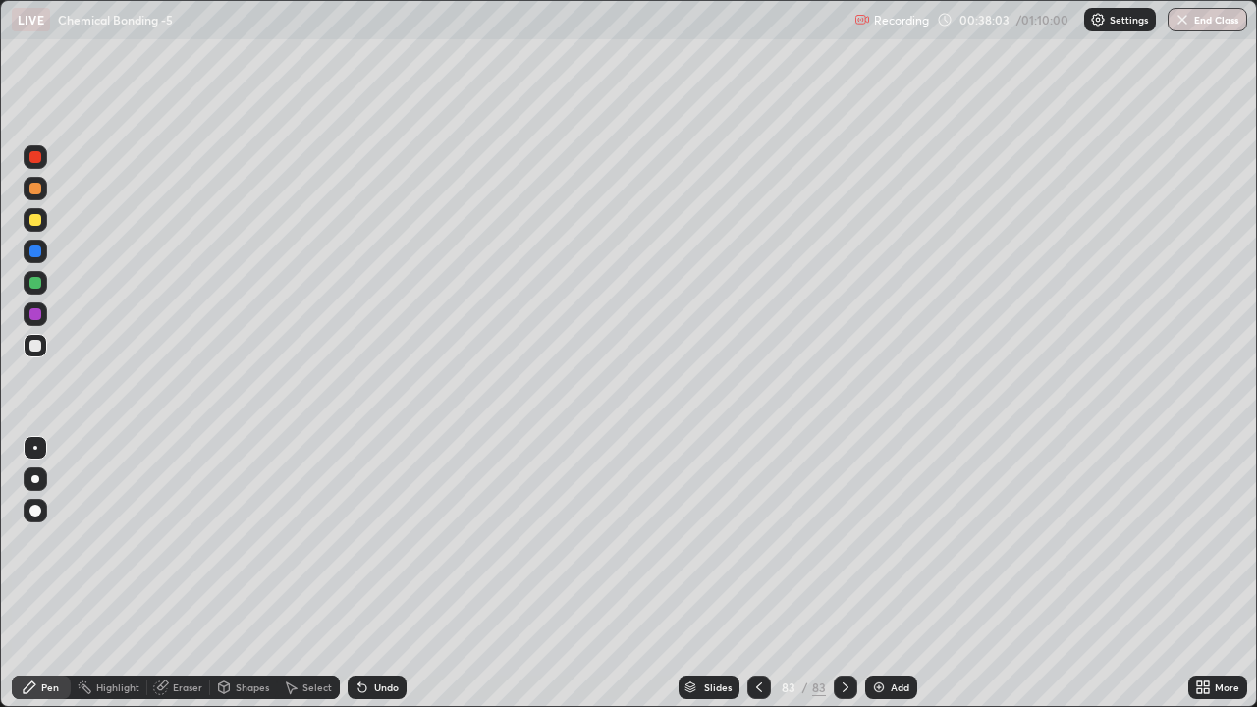
click at [374, 540] on div "Undo" at bounding box center [386, 688] width 25 height 10
click at [386, 540] on div "Undo" at bounding box center [386, 688] width 25 height 10
click at [163, 540] on icon at bounding box center [162, 686] width 11 height 10
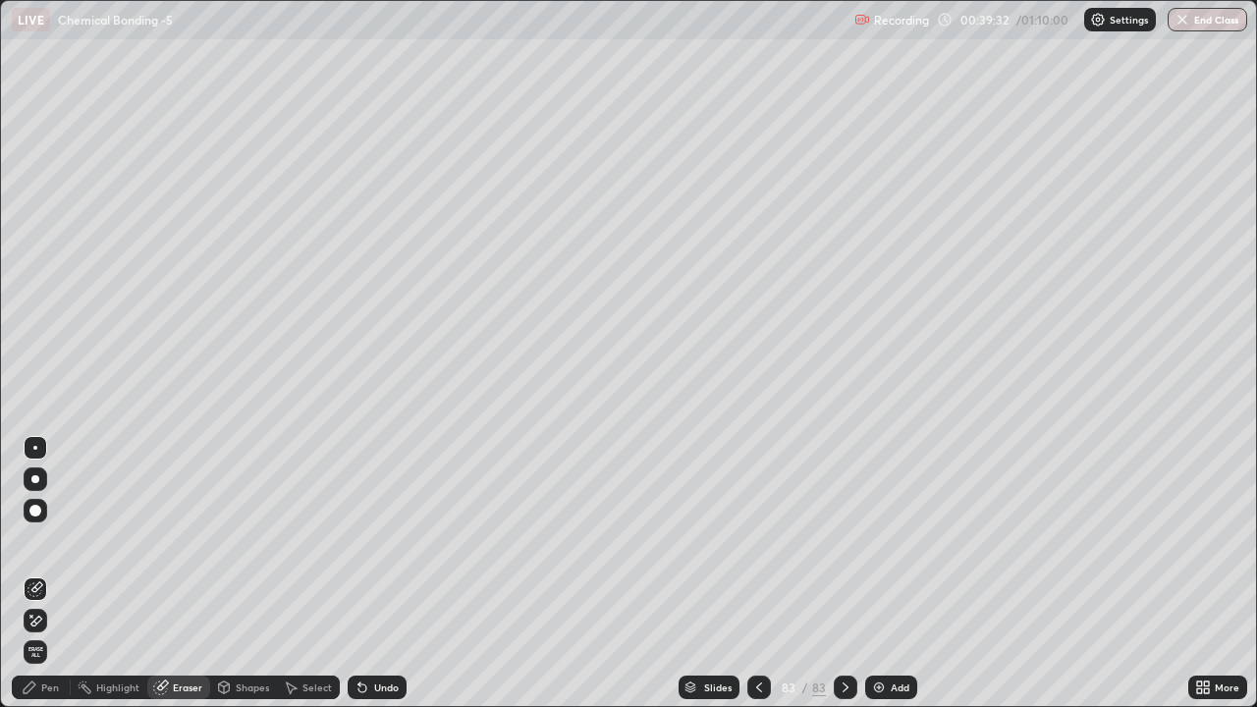
click at [66, 540] on div "Pen" at bounding box center [41, 688] width 59 height 24
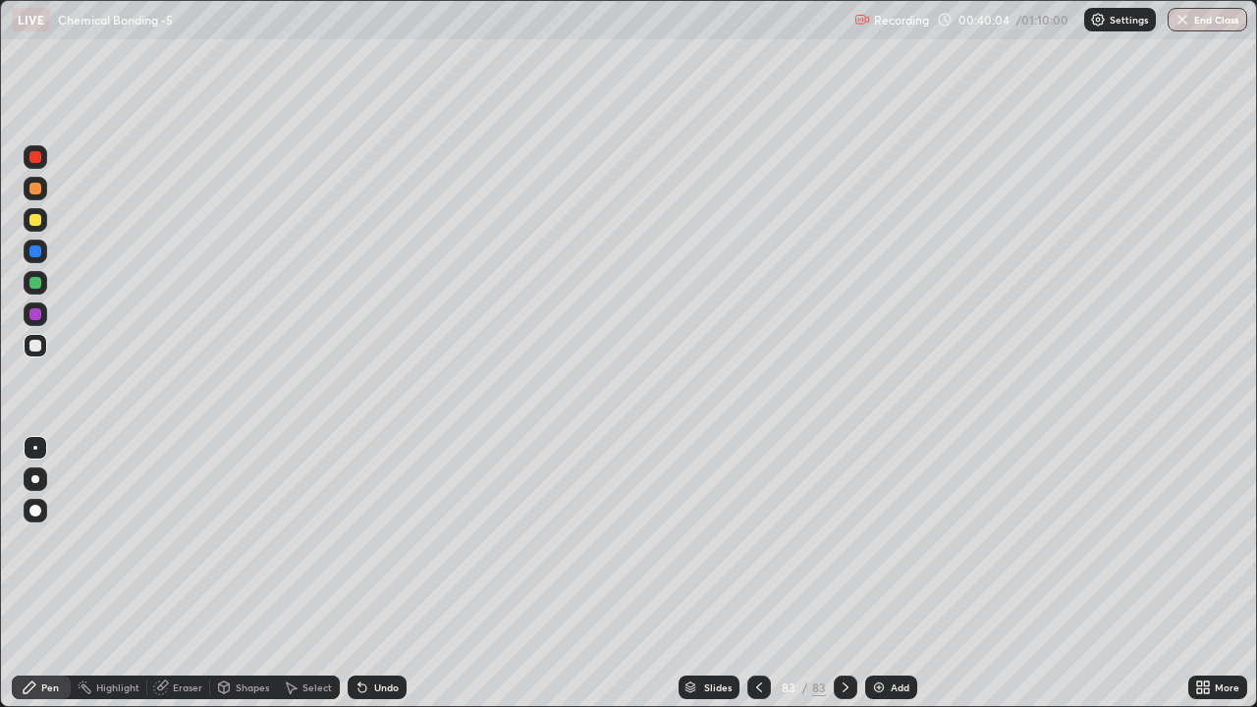
click at [367, 540] on div "Undo" at bounding box center [377, 688] width 59 height 24
click at [886, 540] on div "Add" at bounding box center [891, 688] width 52 height 24
click at [877, 540] on img at bounding box center [879, 688] width 16 height 16
click at [1197, 25] on button "End Class" at bounding box center [1208, 20] width 80 height 24
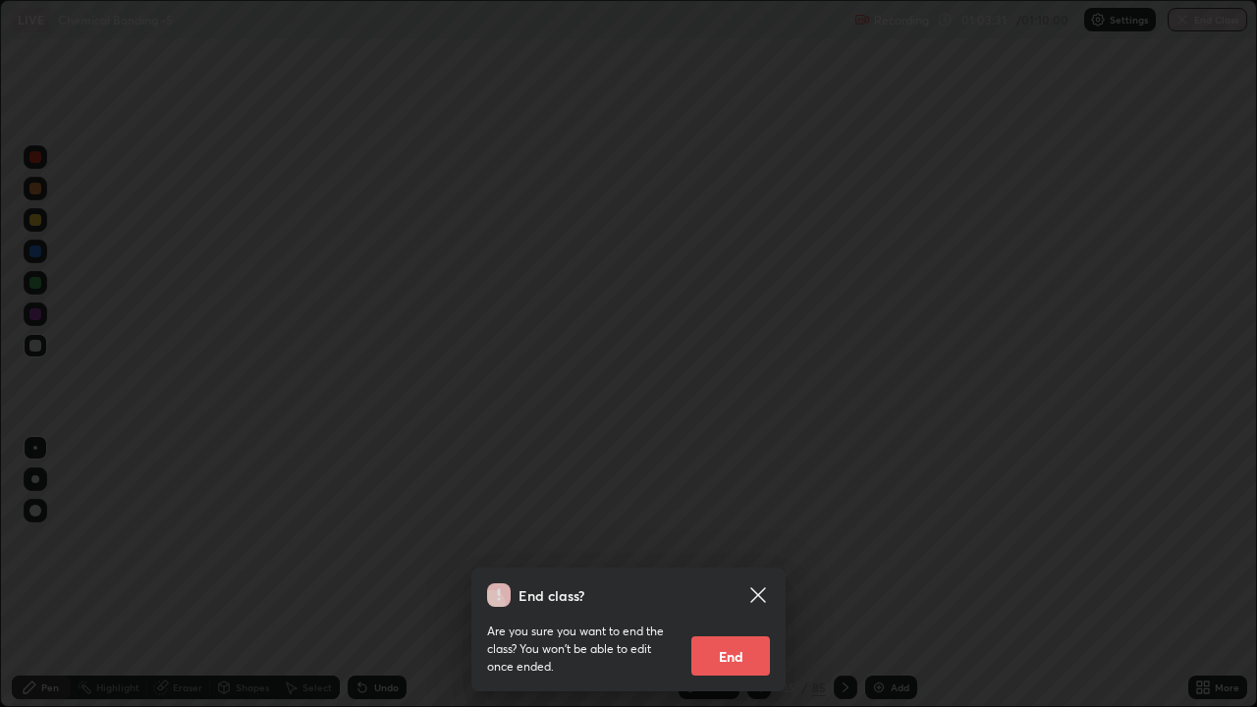
click at [743, 540] on button "End" at bounding box center [730, 655] width 79 height 39
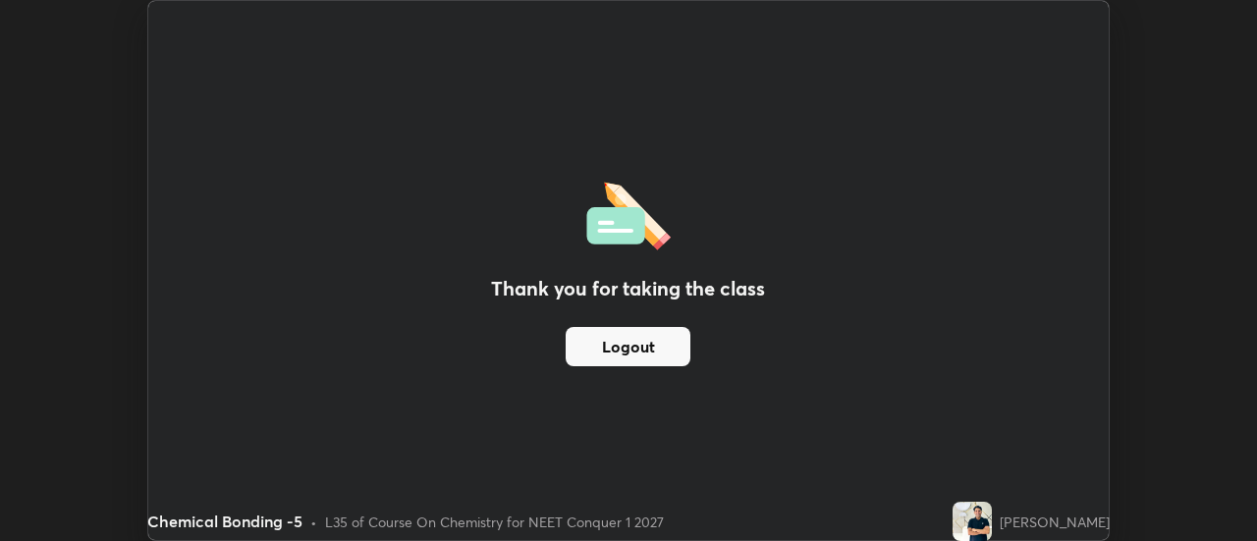
scroll to position [97671, 96955]
